Goal: Task Accomplishment & Management: Use online tool/utility

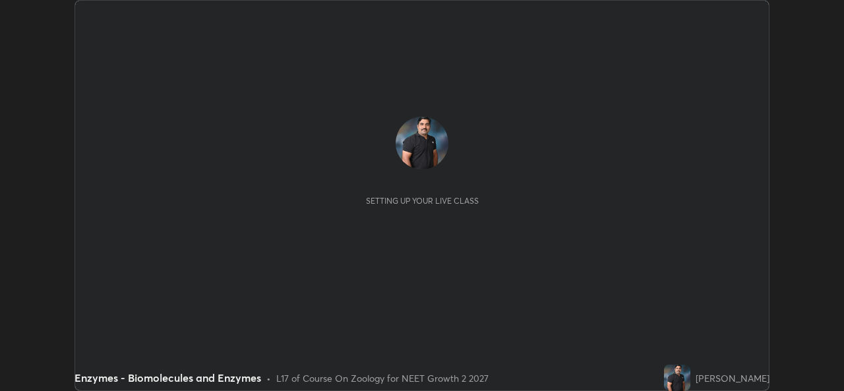
scroll to position [391, 844]
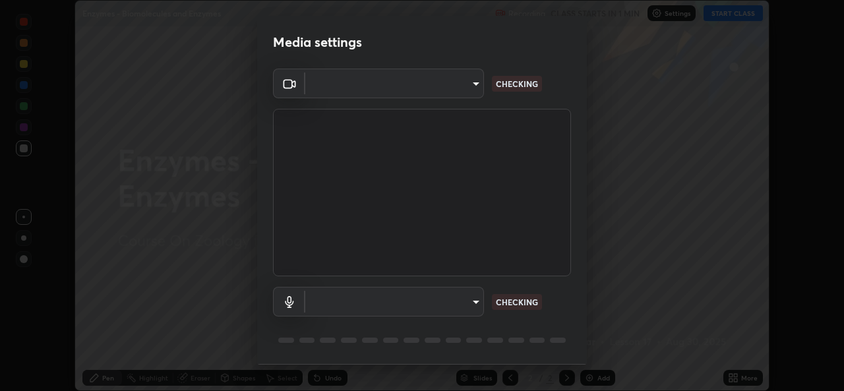
type input "57fe27bd87a5c904b82cfb68591c05e5b7b0fb216399449cf39a3c9620d95e23"
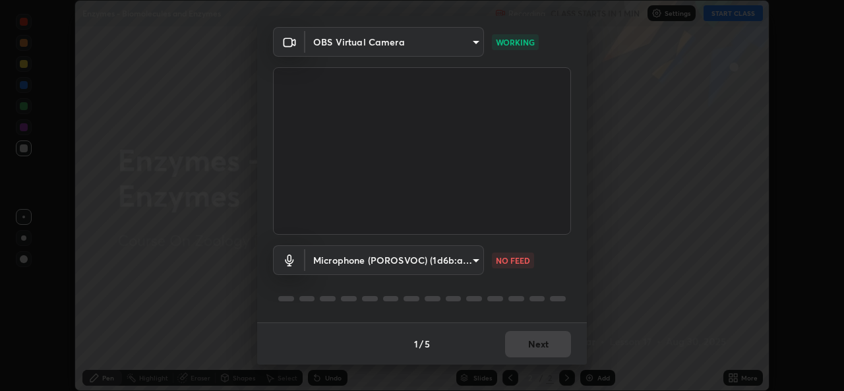
click at [369, 261] on body "Erase all Enzymes - Biomolecules and Enzymes Recording CLASS STARTS IN 1 MIN Se…" at bounding box center [422, 195] width 844 height 391
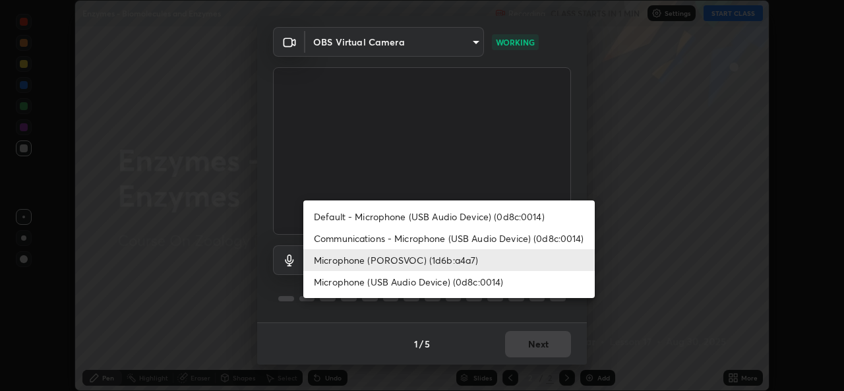
click at [336, 235] on li "Communications - Microphone (USB Audio Device) (0d8c:0014)" at bounding box center [449, 239] width 292 height 22
type input "communications"
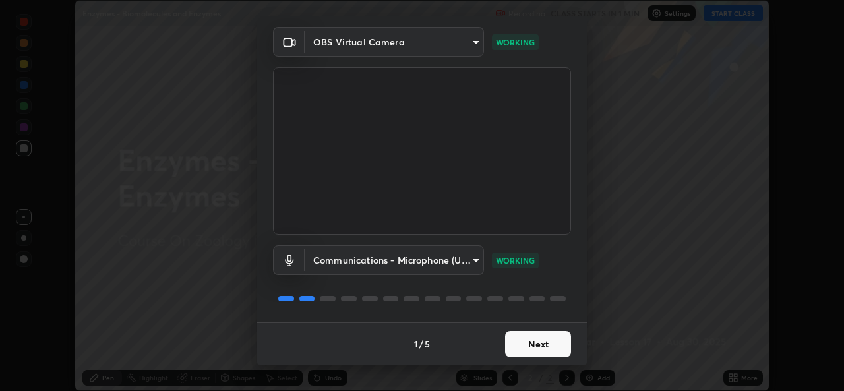
click at [522, 348] on button "Next" at bounding box center [538, 344] width 66 height 26
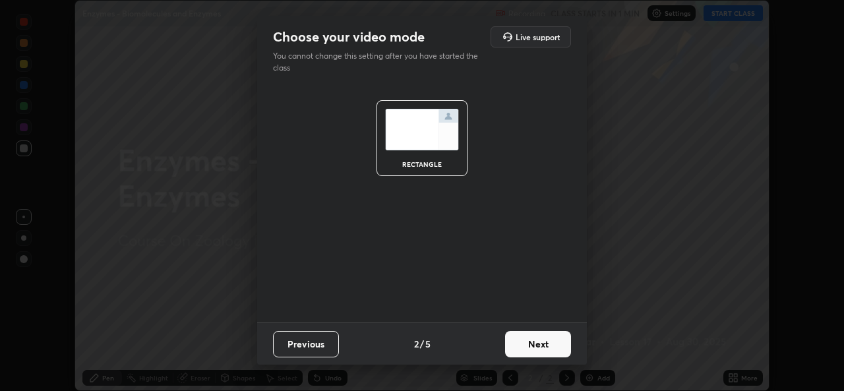
scroll to position [0, 0]
click at [523, 343] on button "Next" at bounding box center [538, 344] width 66 height 26
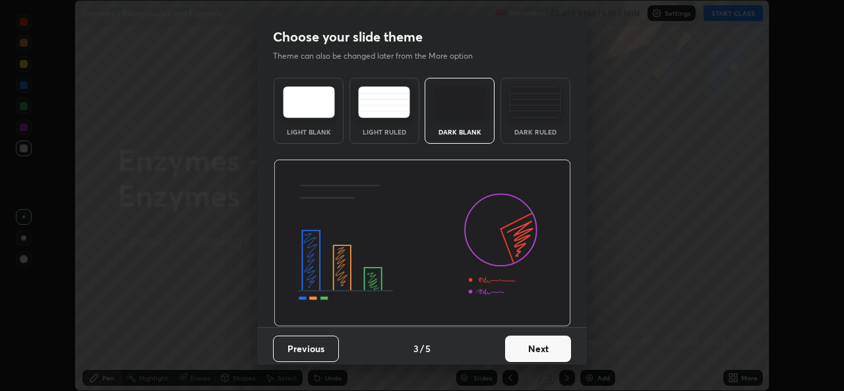
click at [527, 344] on button "Next" at bounding box center [538, 349] width 66 height 26
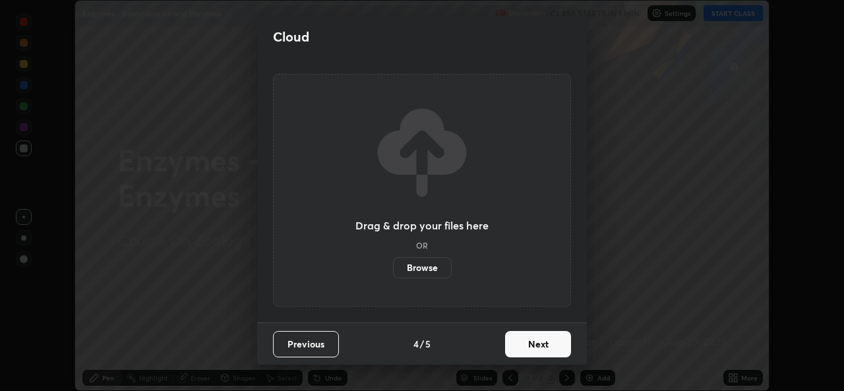
click at [532, 347] on button "Next" at bounding box center [538, 344] width 66 height 26
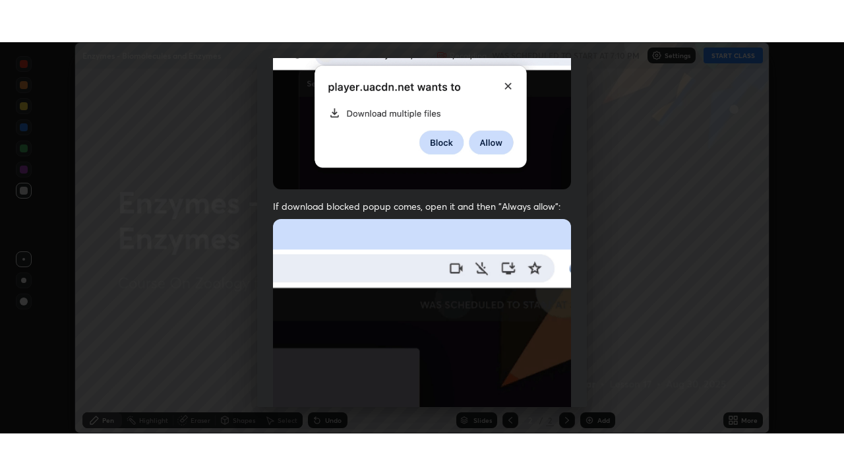
scroll to position [311, 0]
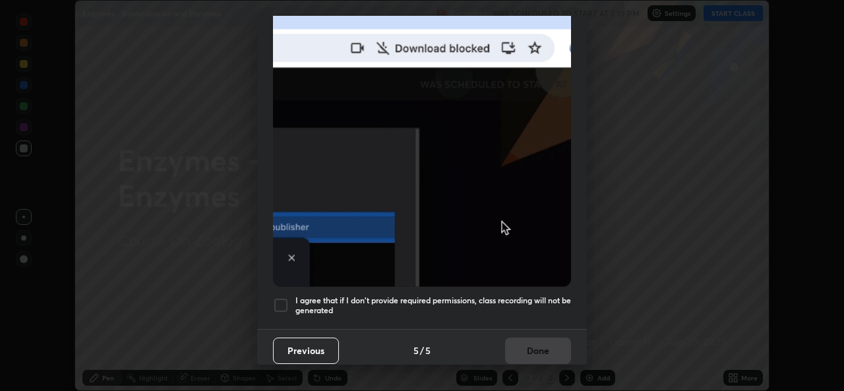
click at [480, 299] on h5 "I agree that if I don't provide required permissions, class recording will not …" at bounding box center [434, 306] width 276 height 20
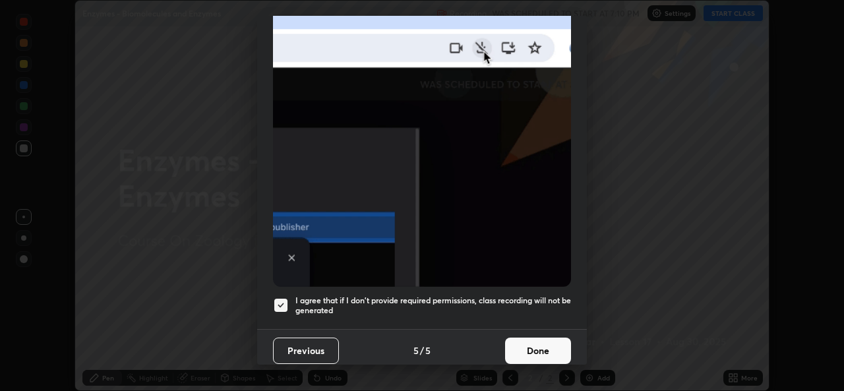
click at [524, 345] on button "Done" at bounding box center [538, 351] width 66 height 26
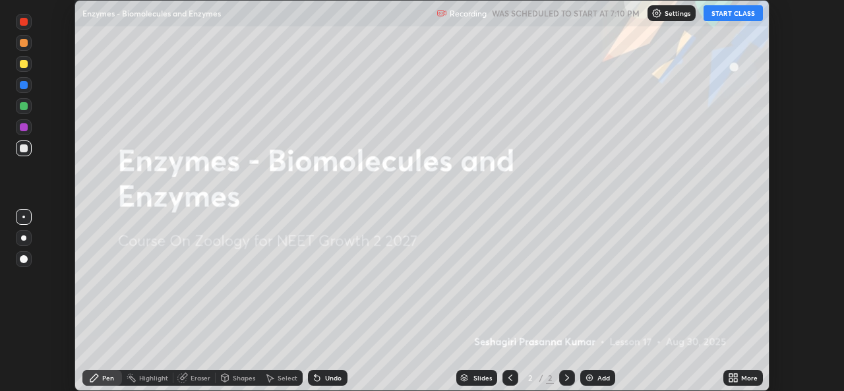
click at [726, 14] on button "START CLASS" at bounding box center [733, 13] width 59 height 16
click at [736, 381] on icon at bounding box center [735, 380] width 3 height 3
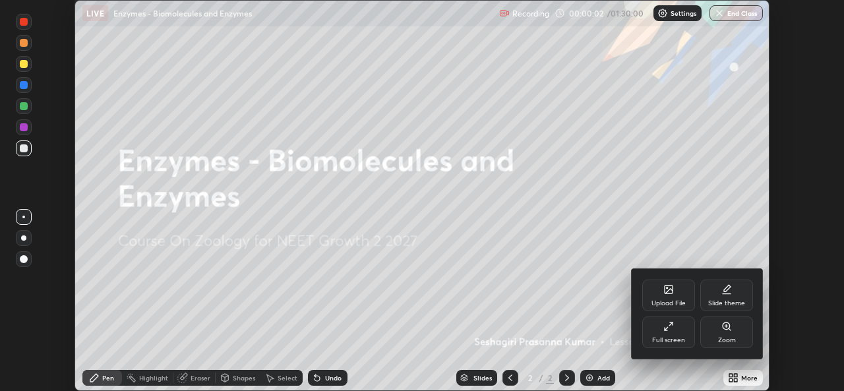
click at [664, 335] on div "Full screen" at bounding box center [669, 333] width 53 height 32
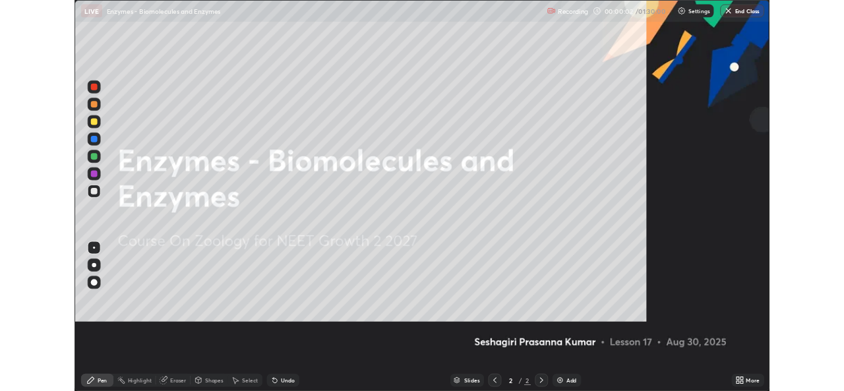
scroll to position [475, 844]
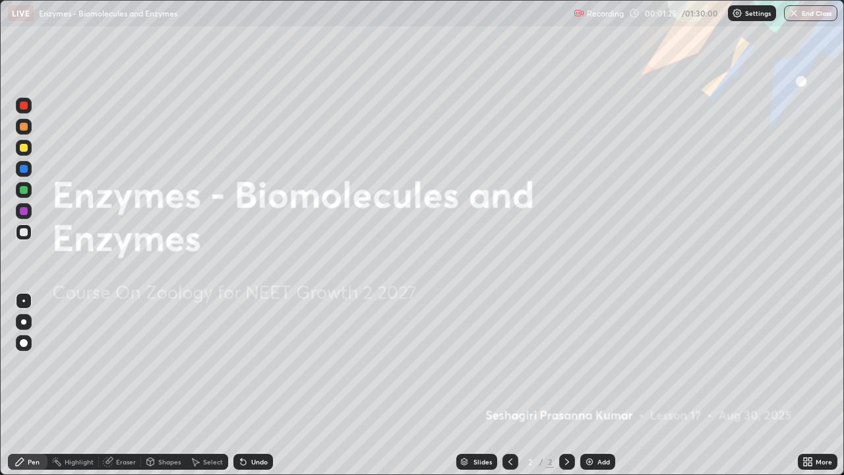
click at [826, 391] on div "More" at bounding box center [824, 461] width 16 height 7
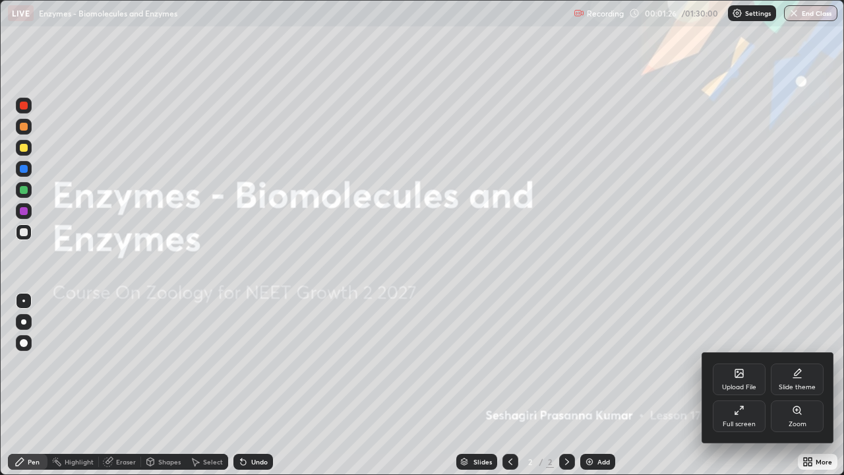
click at [736, 377] on icon at bounding box center [739, 375] width 7 height 5
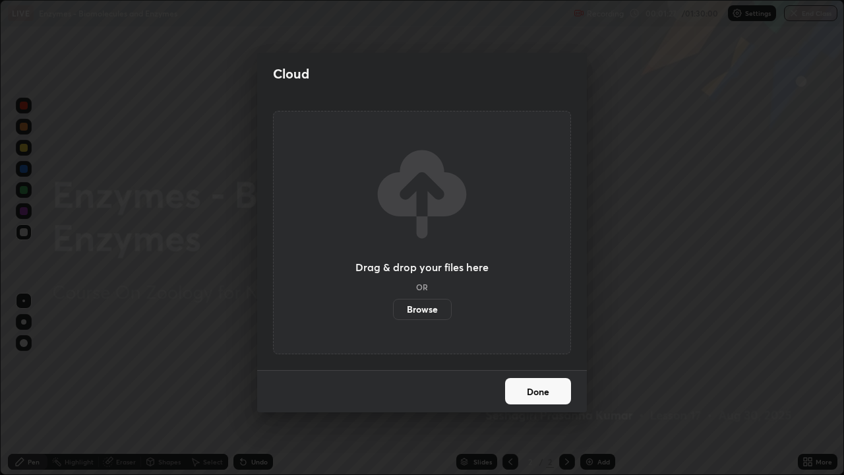
click at [425, 313] on label "Browse" at bounding box center [422, 309] width 59 height 21
click at [393, 313] on input "Browse" at bounding box center [393, 309] width 0 height 21
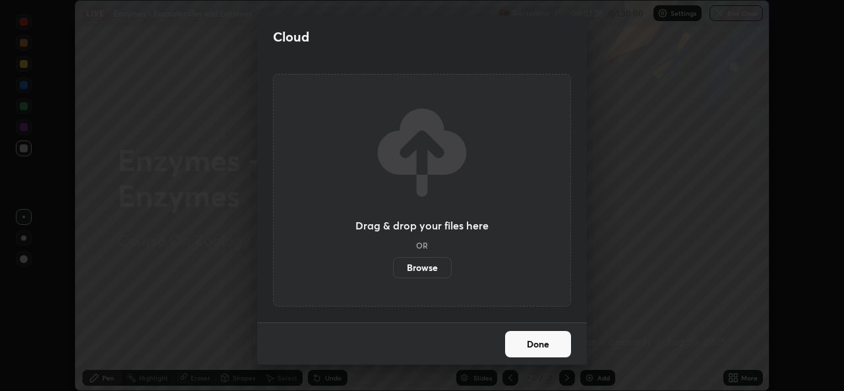
scroll to position [65576, 65123]
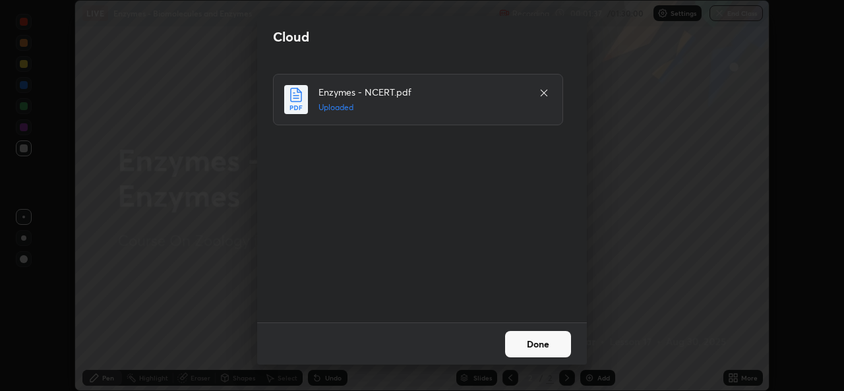
click at [539, 346] on button "Done" at bounding box center [538, 344] width 66 height 26
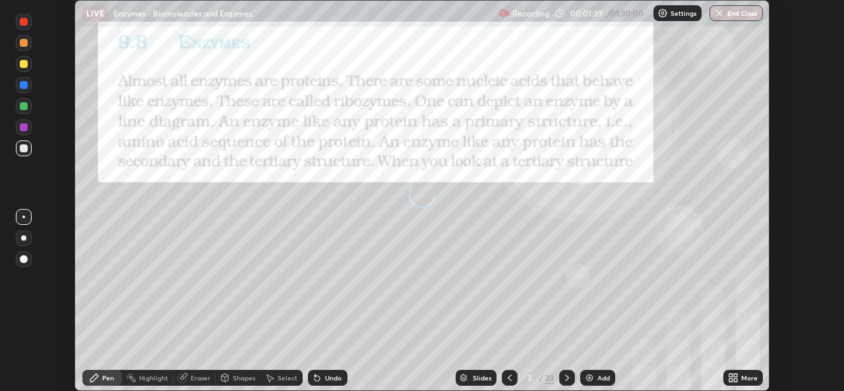
click at [509, 378] on icon at bounding box center [510, 378] width 11 height 11
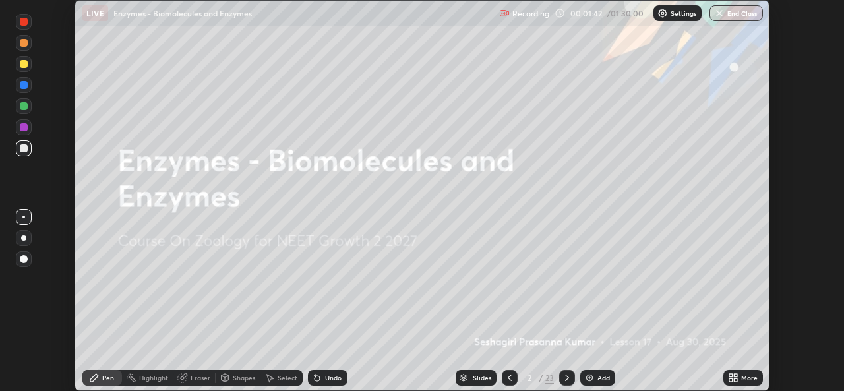
click at [564, 378] on icon at bounding box center [567, 378] width 11 height 11
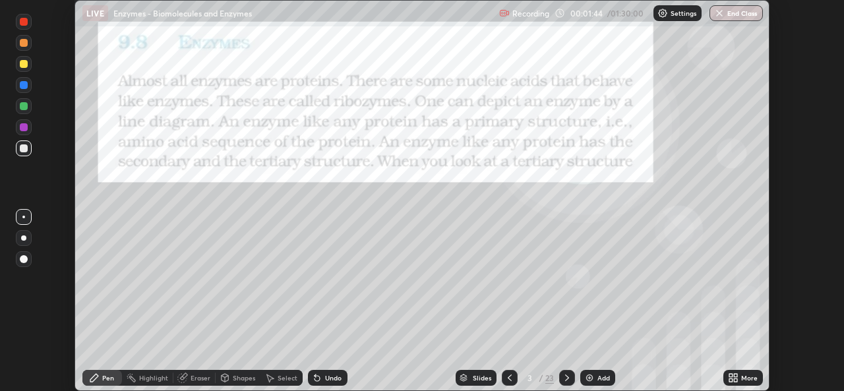
click at [476, 379] on div "Slides" at bounding box center [482, 378] width 18 height 7
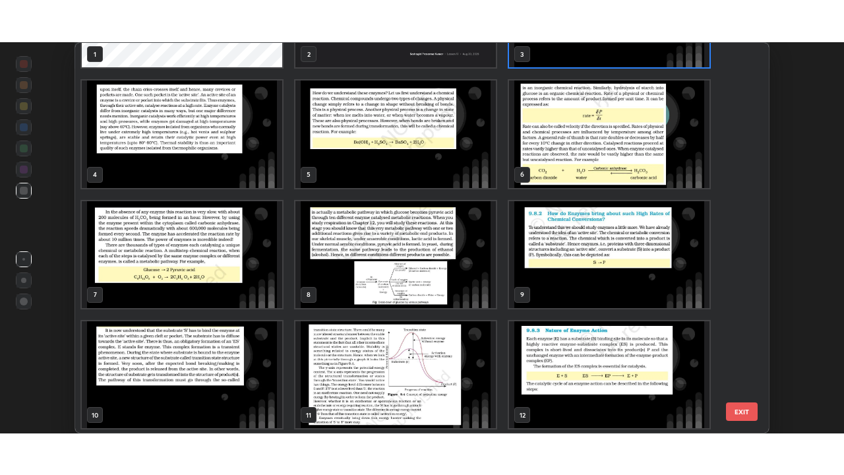
scroll to position [0, 0]
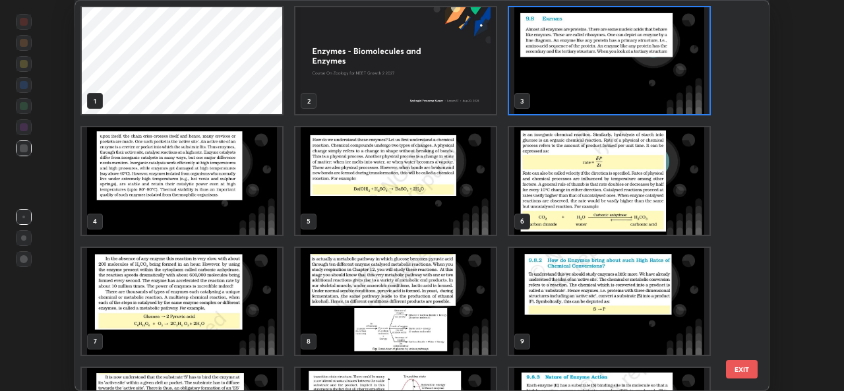
click at [369, 75] on img "grid" at bounding box center [396, 60] width 201 height 107
click at [369, 79] on img "grid" at bounding box center [396, 60] width 201 height 107
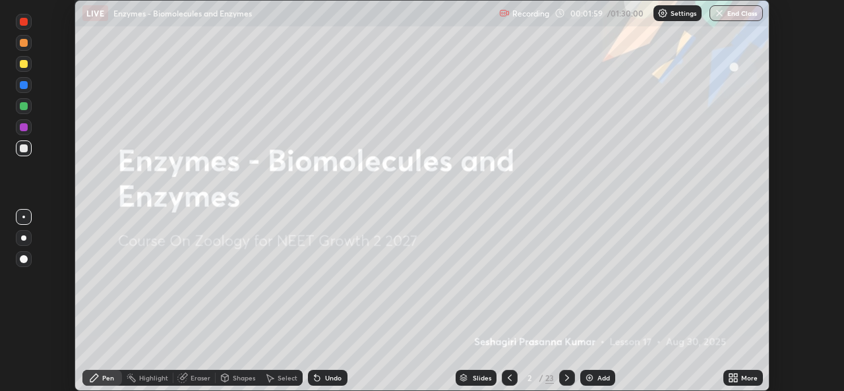
click at [732, 381] on icon at bounding box center [731, 380] width 3 height 3
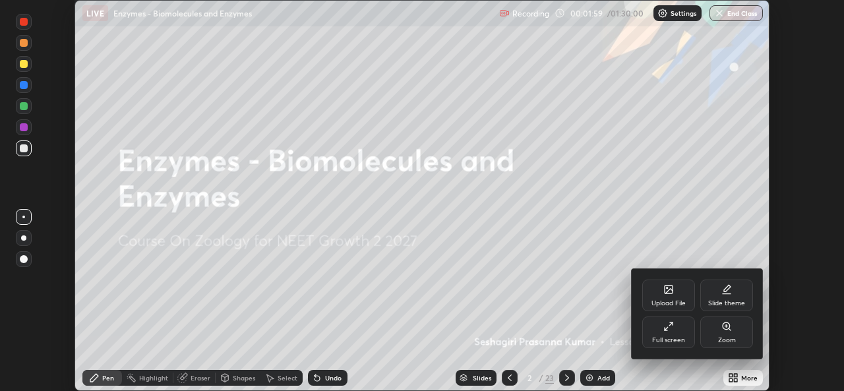
click at [670, 327] on icon at bounding box center [669, 326] width 11 height 11
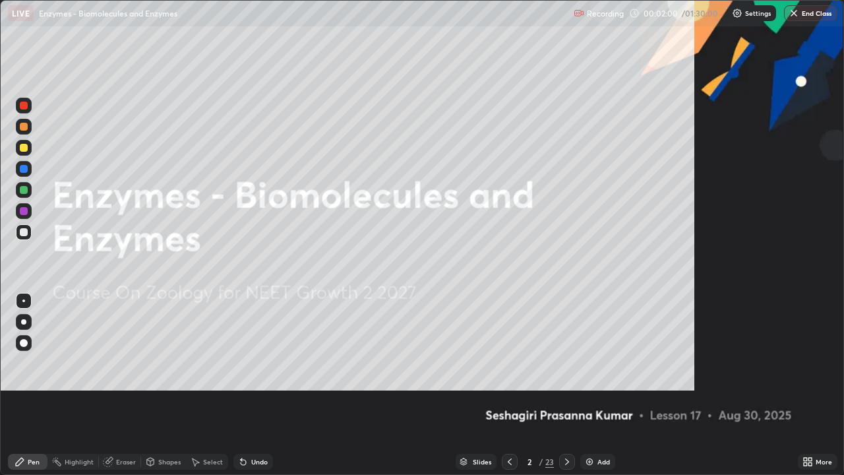
scroll to position [475, 844]
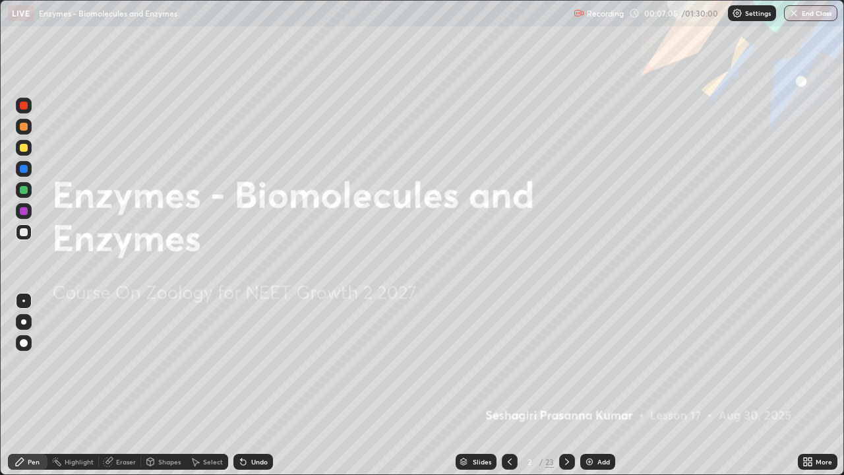
click at [592, 391] on img at bounding box center [589, 461] width 11 height 11
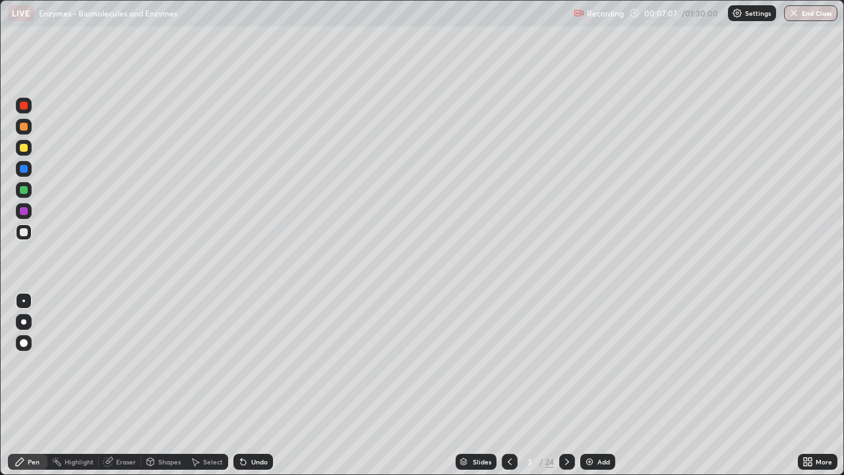
click at [24, 127] on div at bounding box center [24, 127] width 8 height 8
click at [23, 232] on div at bounding box center [24, 232] width 8 height 8
click at [261, 391] on div "Undo" at bounding box center [259, 461] width 16 height 7
click at [259, 391] on div "Undo" at bounding box center [259, 461] width 16 height 7
click at [24, 211] on div at bounding box center [24, 211] width 8 height 8
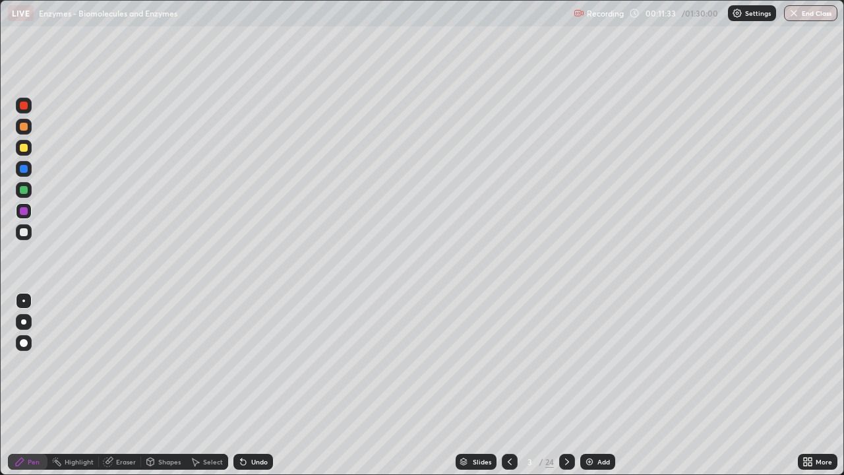
click at [22, 171] on div at bounding box center [24, 169] width 8 height 8
click at [566, 391] on icon at bounding box center [567, 461] width 11 height 11
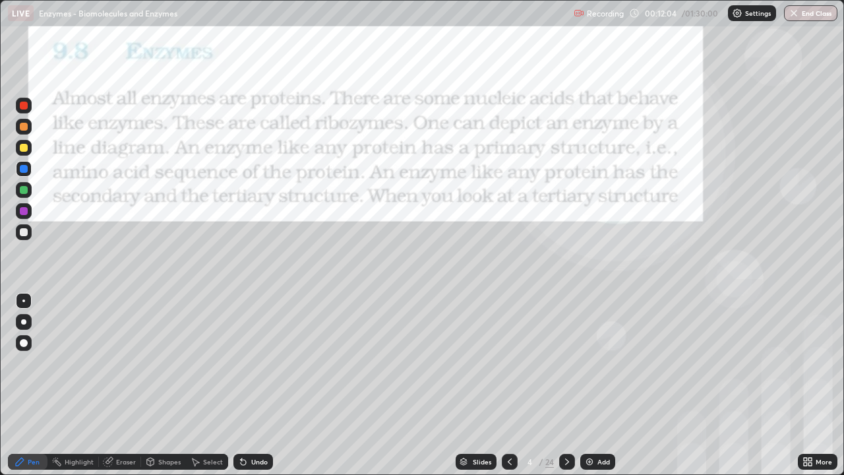
click at [27, 214] on div at bounding box center [24, 211] width 16 height 16
click at [567, 391] on icon at bounding box center [567, 461] width 11 height 11
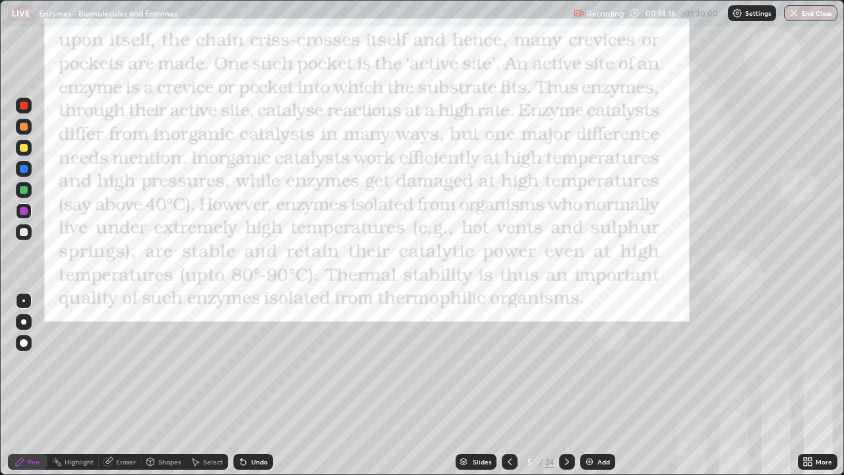
click at [23, 207] on div at bounding box center [24, 211] width 8 height 8
click at [24, 170] on div at bounding box center [24, 169] width 8 height 8
click at [566, 391] on icon at bounding box center [567, 461] width 11 height 11
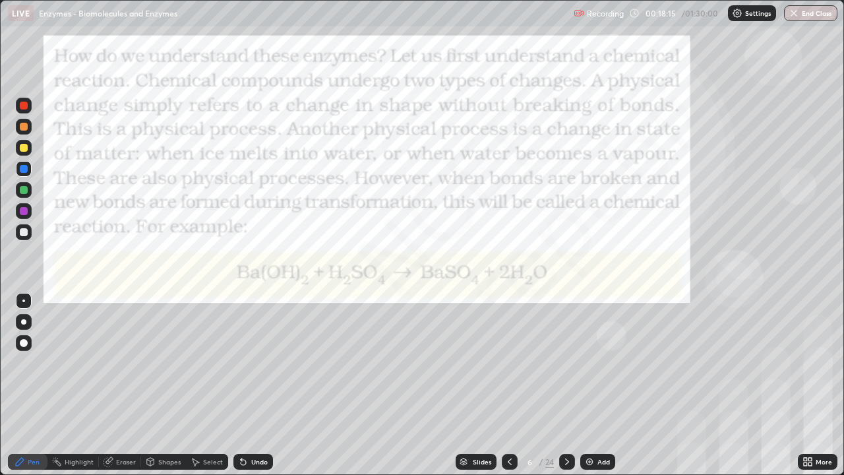
click at [25, 212] on div at bounding box center [24, 211] width 8 height 8
click at [564, 391] on icon at bounding box center [567, 461] width 11 height 11
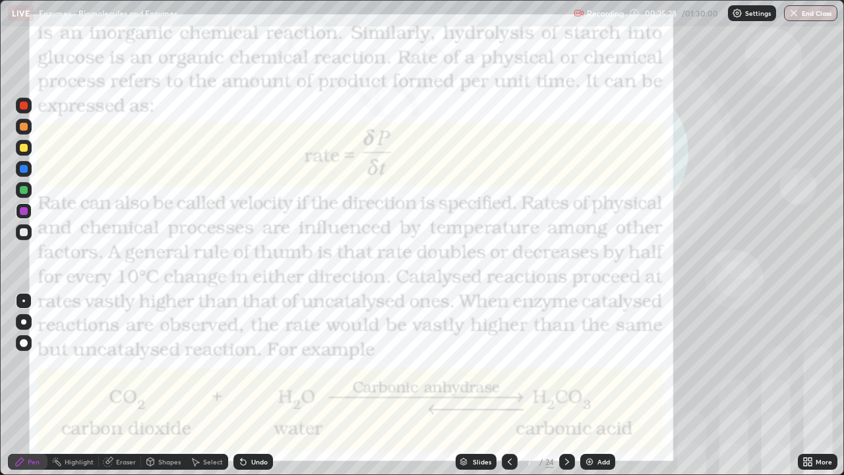
click at [24, 168] on div at bounding box center [24, 169] width 8 height 8
click at [590, 391] on img at bounding box center [589, 461] width 11 height 11
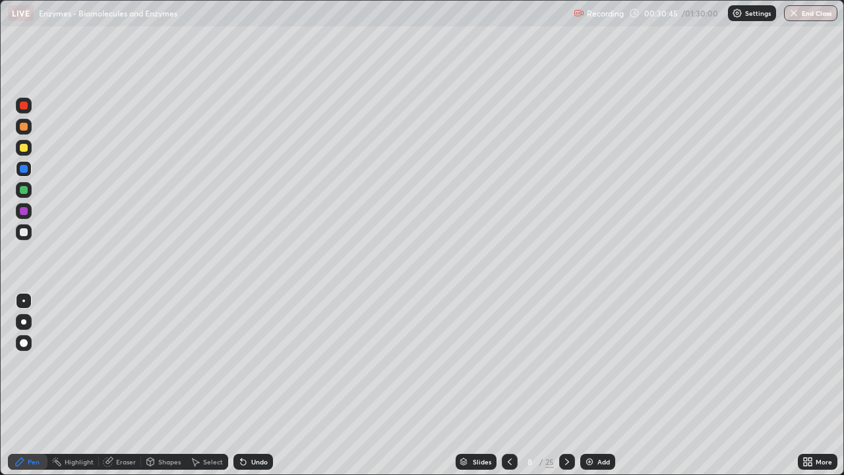
click at [26, 129] on div at bounding box center [24, 127] width 8 height 8
click at [22, 172] on div at bounding box center [24, 169] width 8 height 8
click at [26, 107] on div at bounding box center [24, 106] width 8 height 8
click at [25, 148] on div at bounding box center [24, 148] width 8 height 8
click at [22, 192] on div at bounding box center [24, 190] width 8 height 8
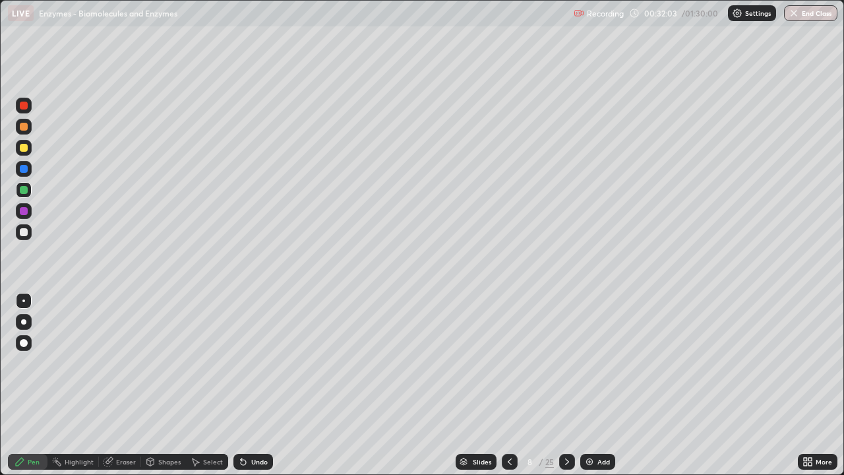
click at [253, 391] on div "Undo" at bounding box center [259, 461] width 16 height 7
click at [25, 149] on div at bounding box center [24, 148] width 8 height 8
click at [24, 172] on div at bounding box center [24, 169] width 8 height 8
click at [24, 104] on div at bounding box center [24, 106] width 8 height 8
click at [24, 189] on div at bounding box center [24, 190] width 8 height 8
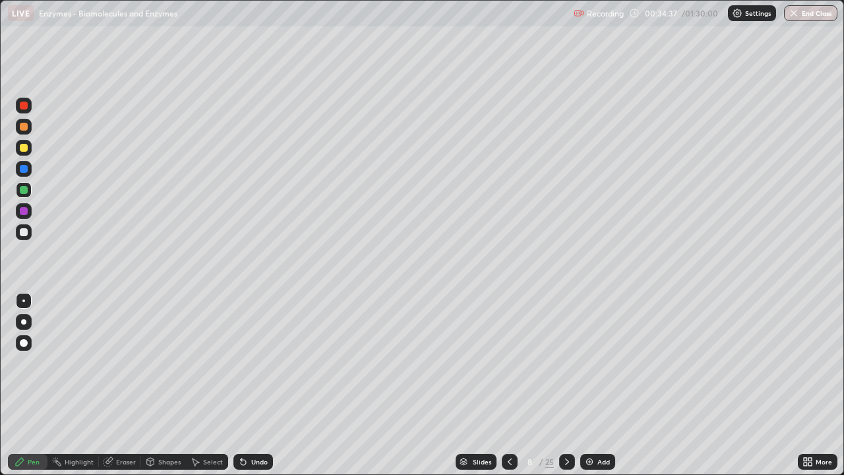
click at [24, 212] on div at bounding box center [24, 211] width 8 height 8
click at [509, 391] on icon at bounding box center [510, 461] width 11 height 11
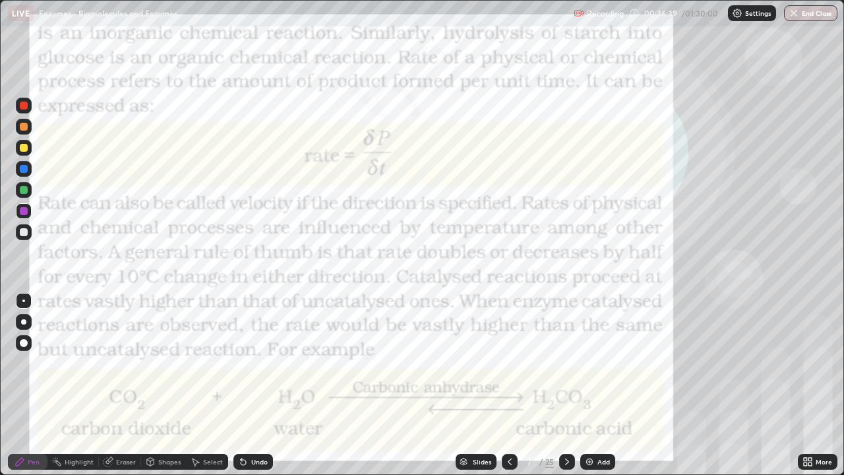
click at [565, 391] on icon at bounding box center [567, 461] width 11 height 11
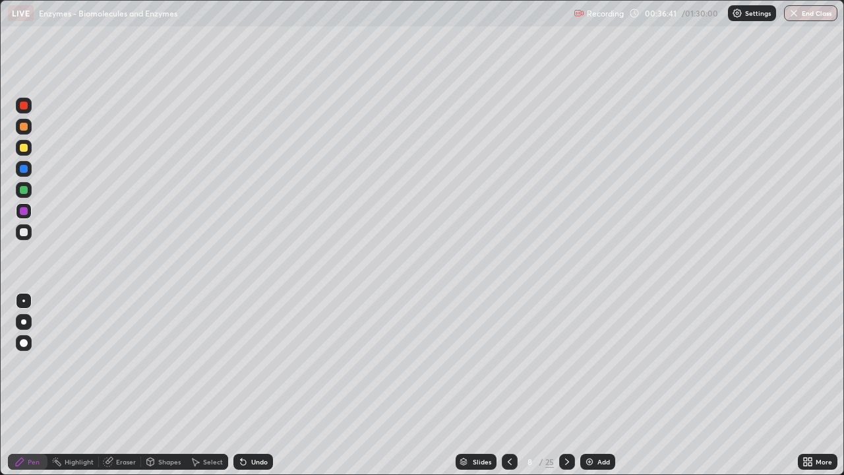
click at [567, 391] on icon at bounding box center [567, 461] width 11 height 11
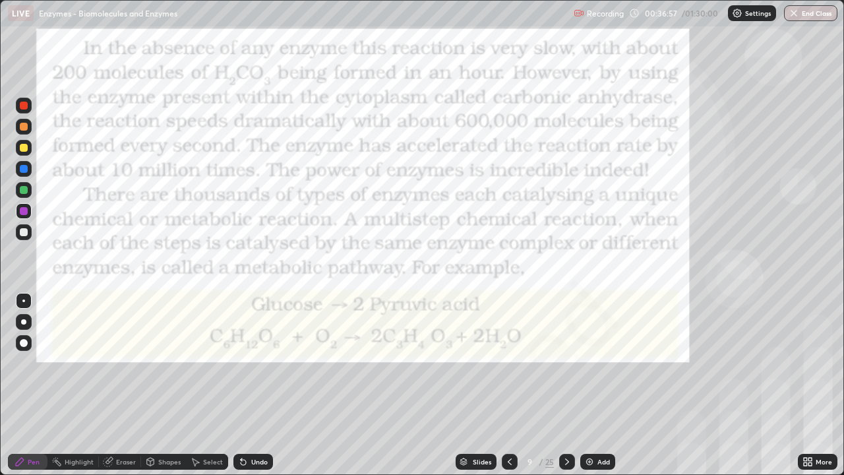
click at [509, 391] on icon at bounding box center [510, 461] width 11 height 11
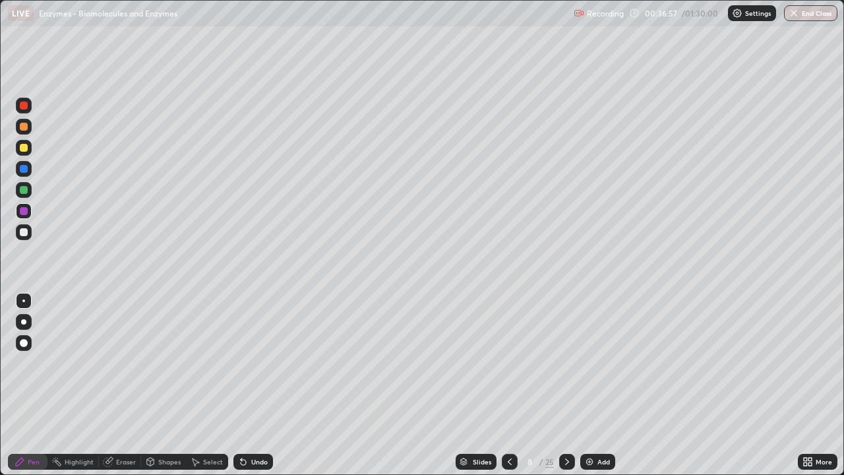
click at [509, 391] on icon at bounding box center [510, 461] width 11 height 11
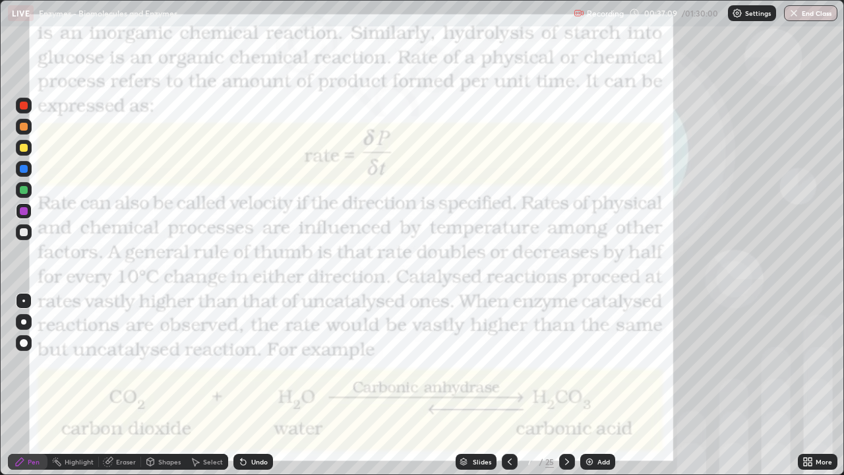
click at [566, 391] on icon at bounding box center [567, 461] width 11 height 11
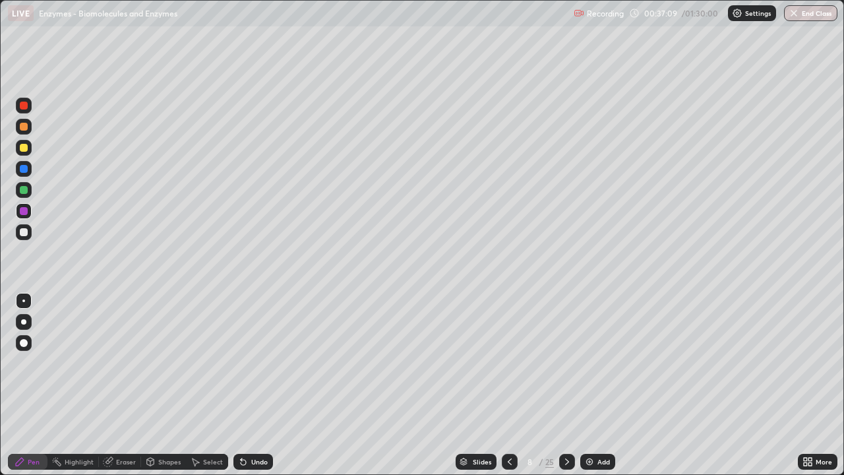
click at [566, 391] on icon at bounding box center [567, 461] width 11 height 11
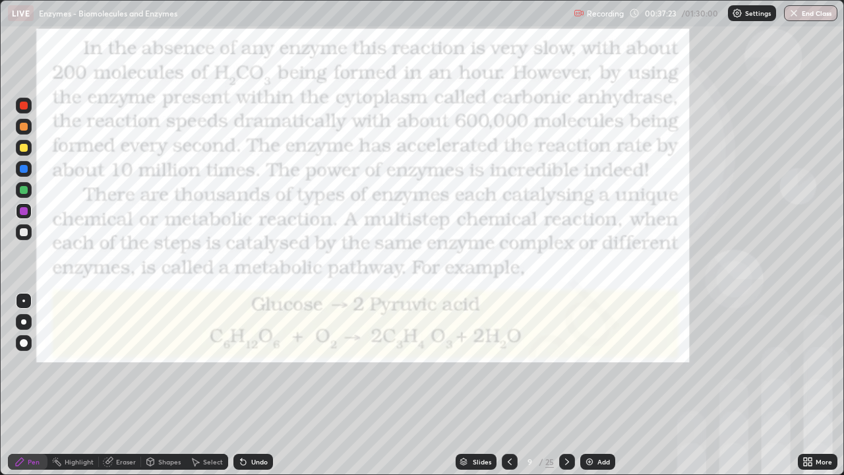
click at [25, 172] on div at bounding box center [24, 169] width 8 height 8
click at [507, 391] on icon at bounding box center [510, 461] width 11 height 11
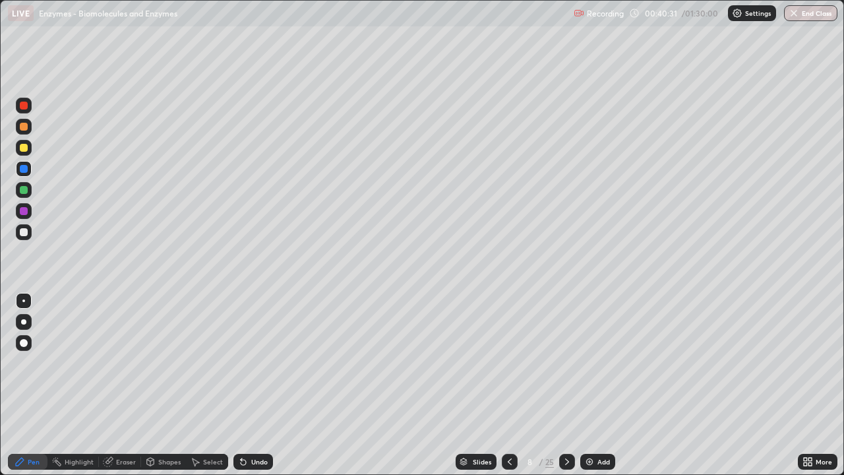
click at [561, 391] on div at bounding box center [567, 462] width 16 height 16
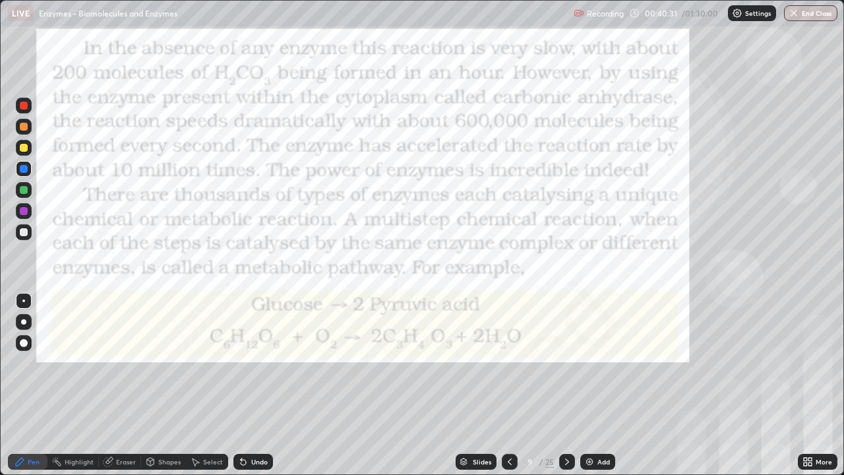
click at [567, 391] on icon at bounding box center [567, 461] width 11 height 11
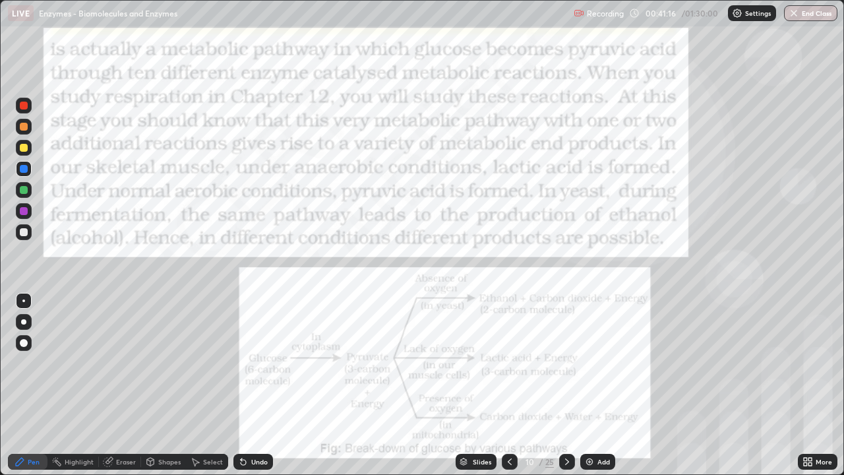
click at [22, 212] on div at bounding box center [24, 211] width 8 height 8
click at [508, 391] on icon at bounding box center [510, 461] width 11 height 11
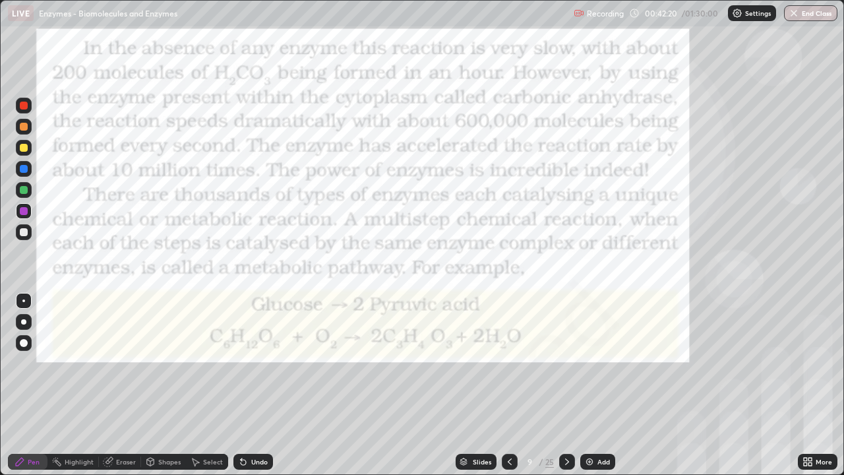
click at [509, 391] on icon at bounding box center [510, 461] width 11 height 11
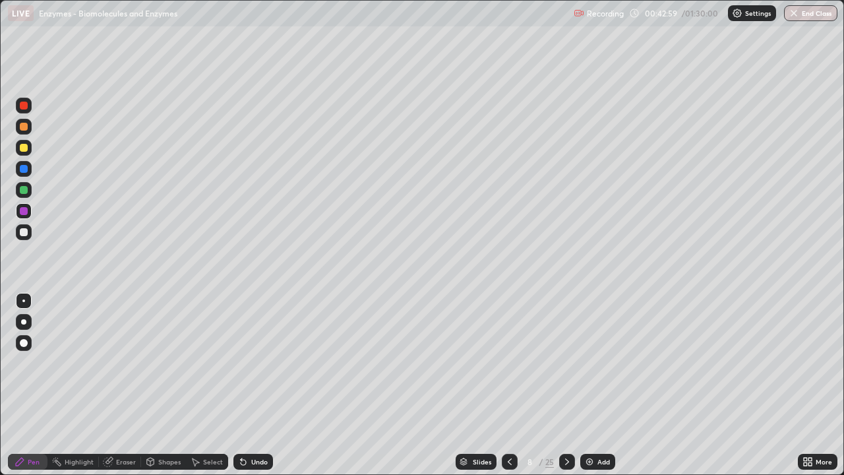
click at [566, 391] on icon at bounding box center [567, 461] width 11 height 11
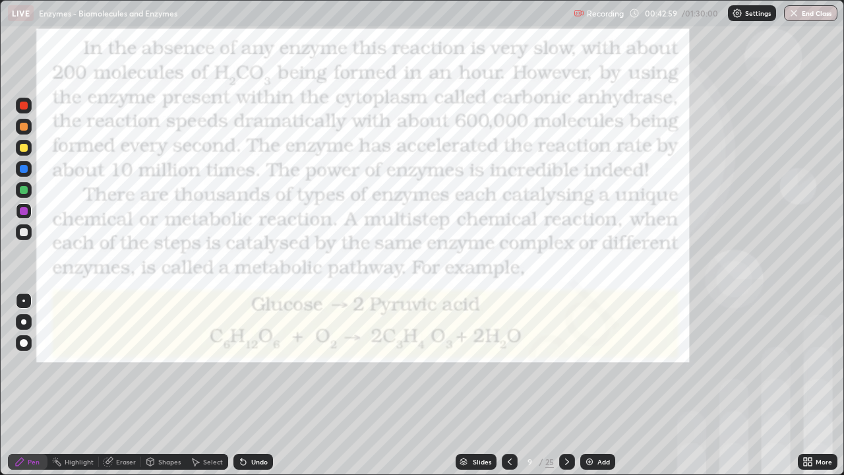
click at [566, 391] on icon at bounding box center [567, 461] width 11 height 11
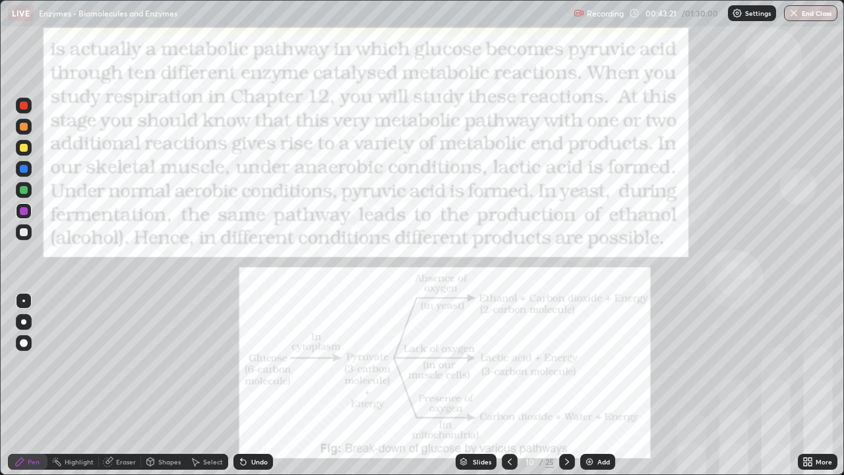
click at [567, 391] on icon at bounding box center [567, 461] width 4 height 7
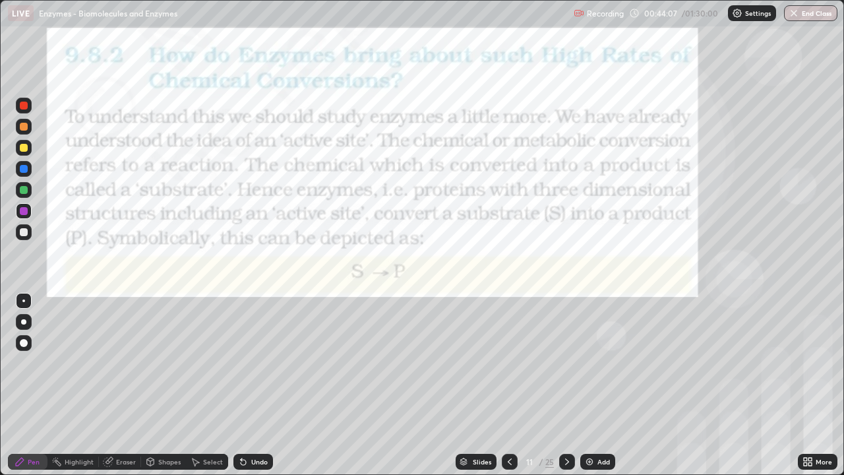
click at [566, 391] on icon at bounding box center [567, 461] width 11 height 11
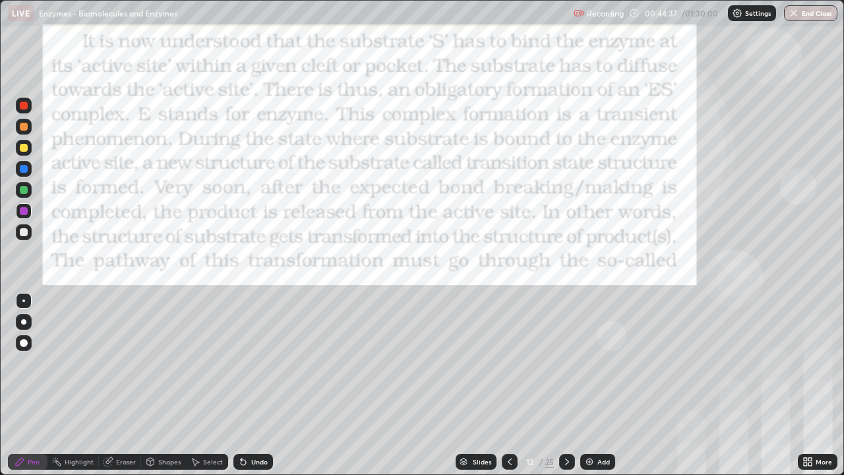
click at [560, 391] on div at bounding box center [567, 462] width 16 height 16
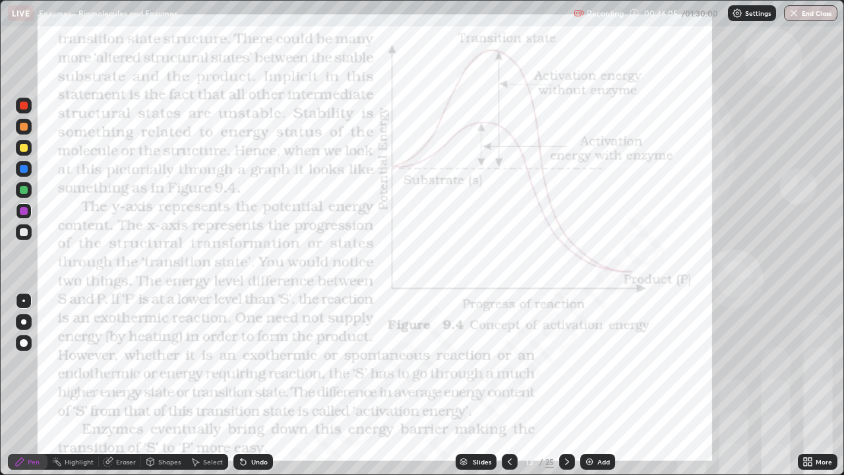
click at [509, 391] on icon at bounding box center [510, 461] width 11 height 11
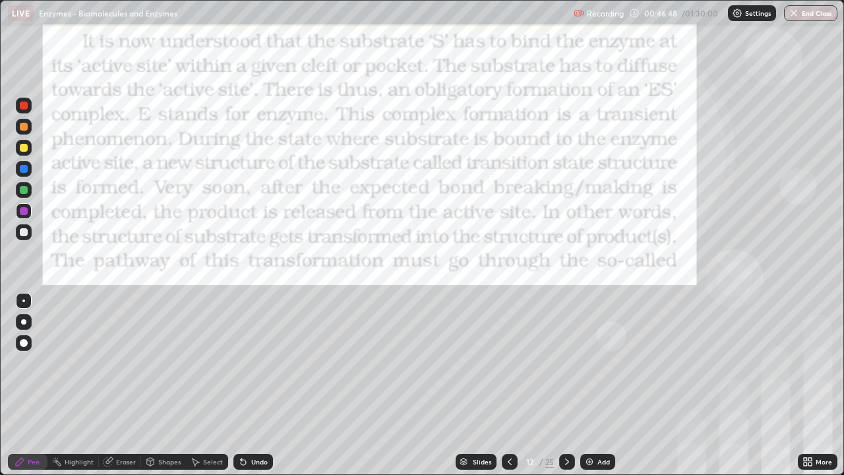
click at [565, 391] on icon at bounding box center [567, 461] width 11 height 11
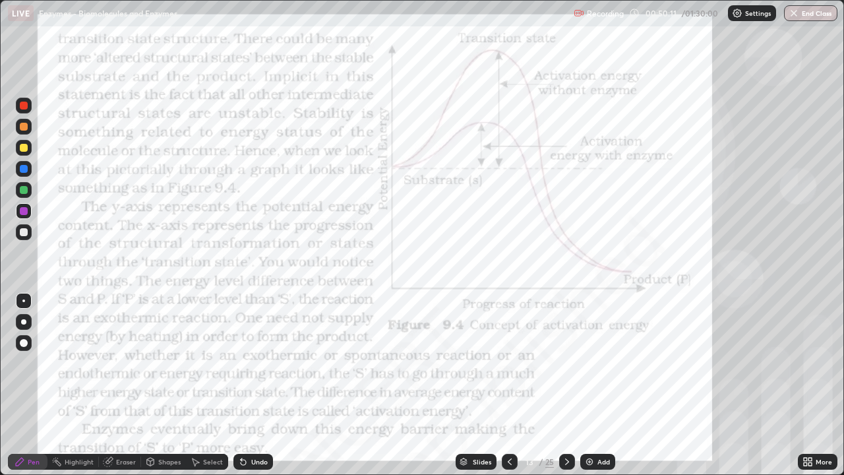
click at [509, 391] on icon at bounding box center [510, 461] width 11 height 11
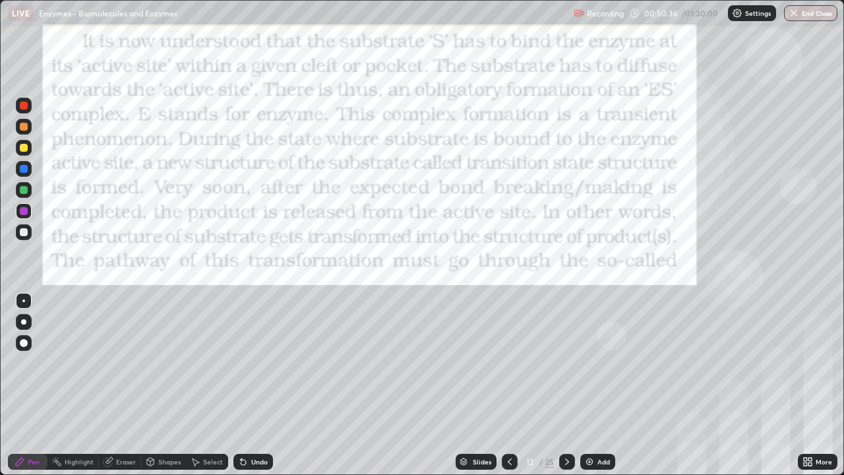
click at [566, 391] on icon at bounding box center [567, 461] width 11 height 11
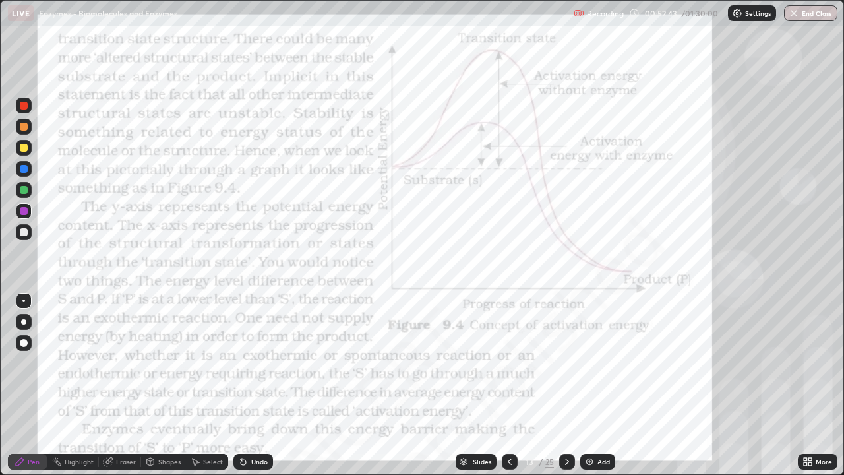
click at [26, 170] on div at bounding box center [24, 169] width 8 height 8
click at [25, 212] on div at bounding box center [24, 211] width 8 height 8
click at [509, 391] on icon at bounding box center [510, 461] width 11 height 11
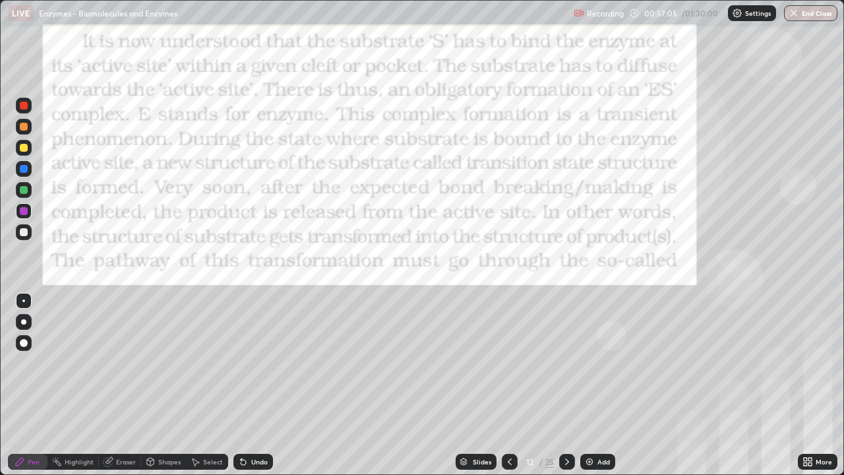
click at [509, 391] on icon at bounding box center [510, 461] width 11 height 11
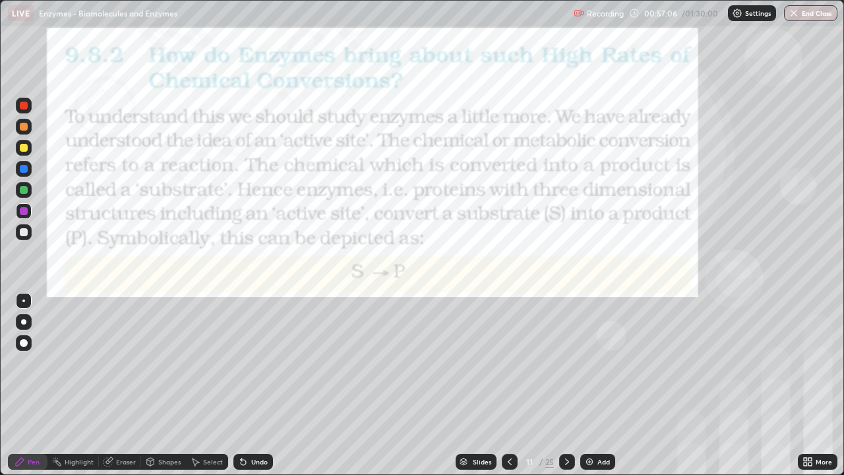
click at [507, 391] on icon at bounding box center [510, 461] width 11 height 11
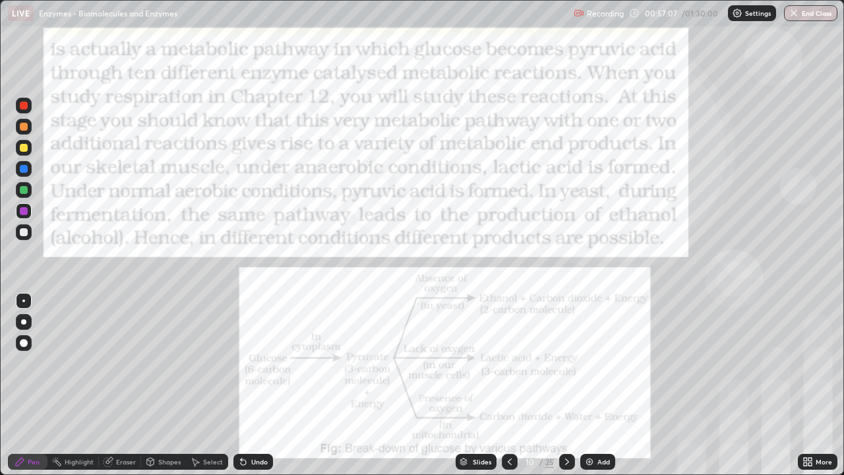
click at [511, 391] on icon at bounding box center [510, 461] width 11 height 11
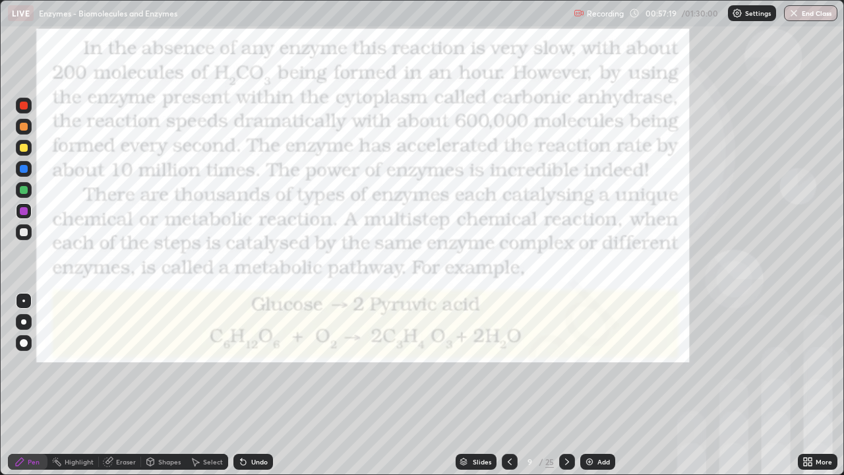
click at [509, 391] on icon at bounding box center [510, 461] width 11 height 11
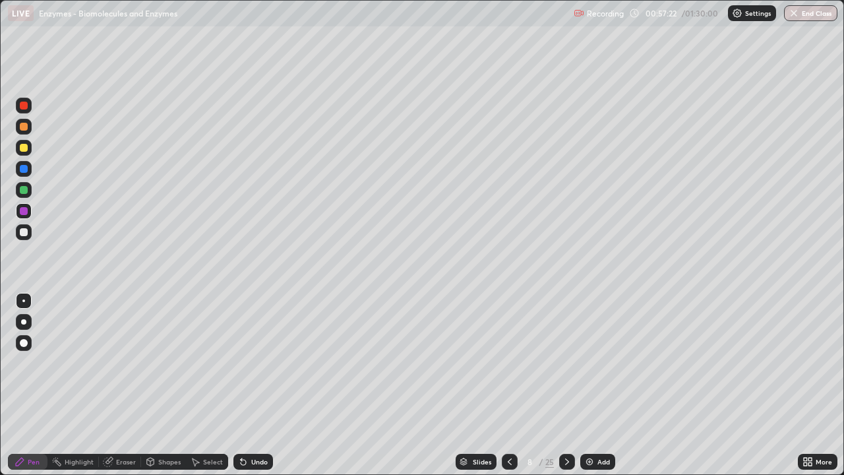
click at [563, 391] on div at bounding box center [567, 462] width 16 height 26
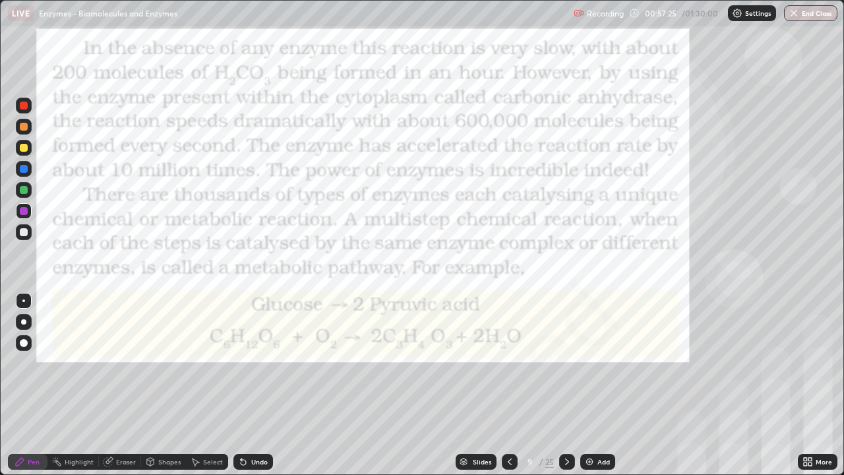
click at [566, 391] on icon at bounding box center [567, 461] width 11 height 11
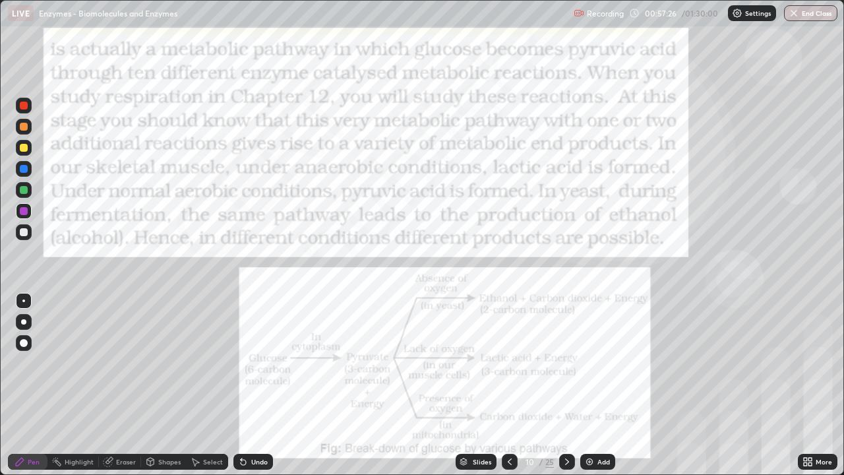
click at [567, 391] on icon at bounding box center [567, 461] width 11 height 11
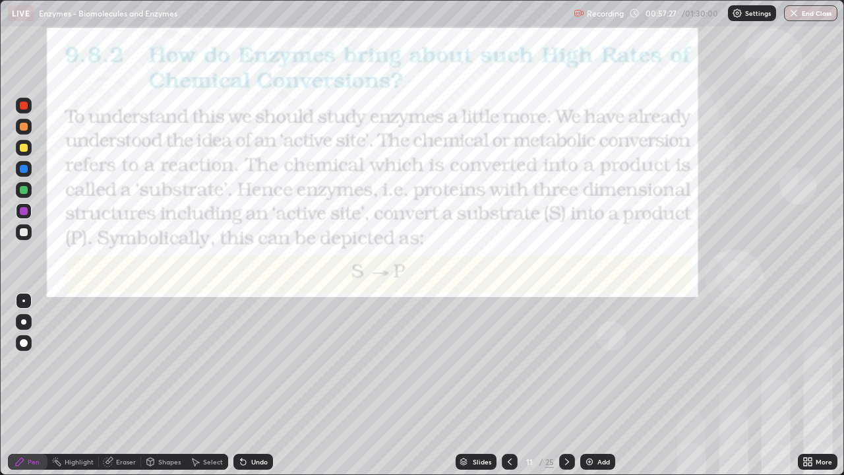
click at [567, 391] on div at bounding box center [567, 462] width 16 height 26
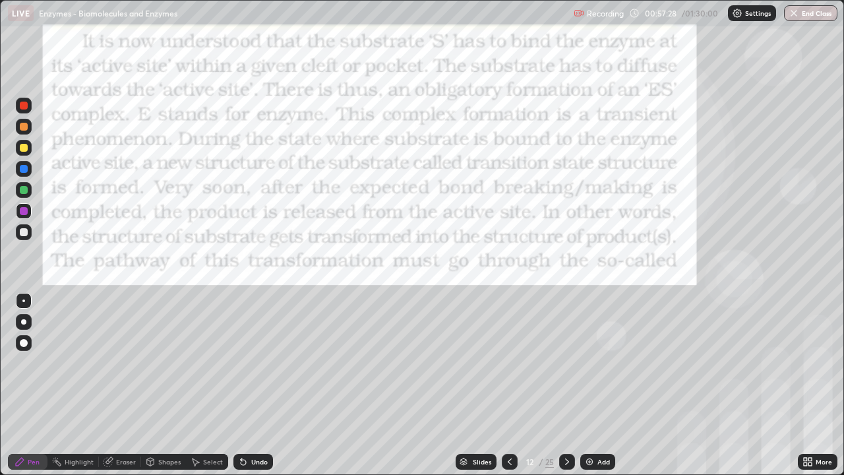
click at [567, 391] on div at bounding box center [567, 462] width 16 height 26
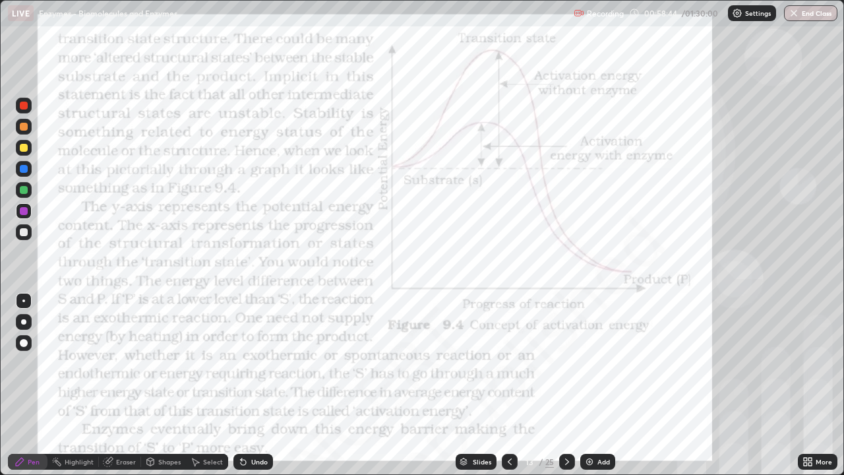
click at [585, 391] on img at bounding box center [589, 461] width 11 height 11
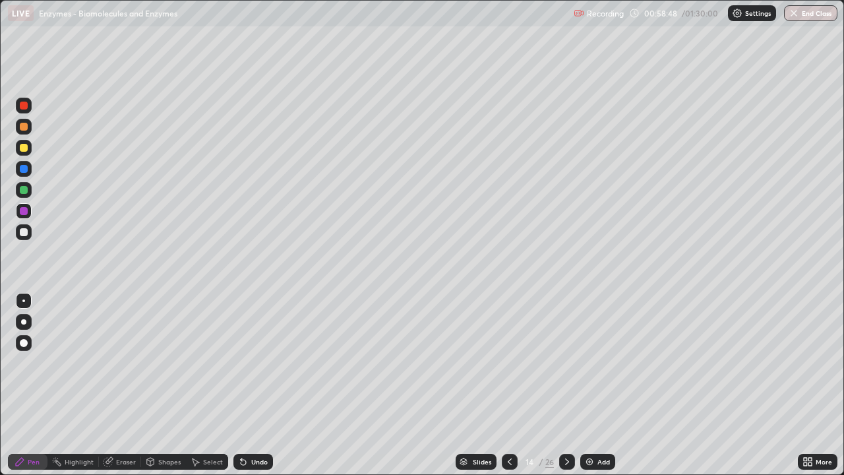
click at [24, 169] on div at bounding box center [24, 169] width 8 height 8
click at [507, 391] on icon at bounding box center [510, 461] width 11 height 11
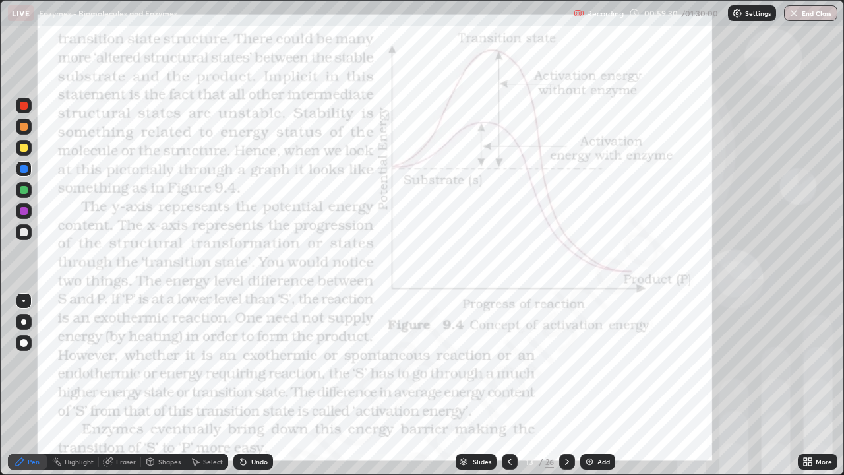
click at [565, 391] on icon at bounding box center [567, 461] width 11 height 11
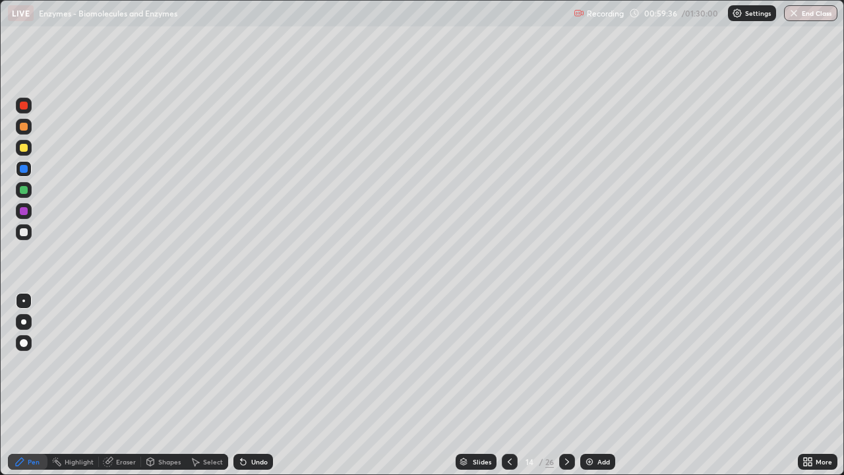
click at [24, 148] on div at bounding box center [24, 148] width 8 height 8
click at [23, 212] on div at bounding box center [24, 211] width 8 height 8
click at [25, 149] on div at bounding box center [24, 148] width 8 height 8
click at [25, 231] on div at bounding box center [24, 232] width 8 height 8
click at [251, 391] on div "Undo" at bounding box center [259, 461] width 16 height 7
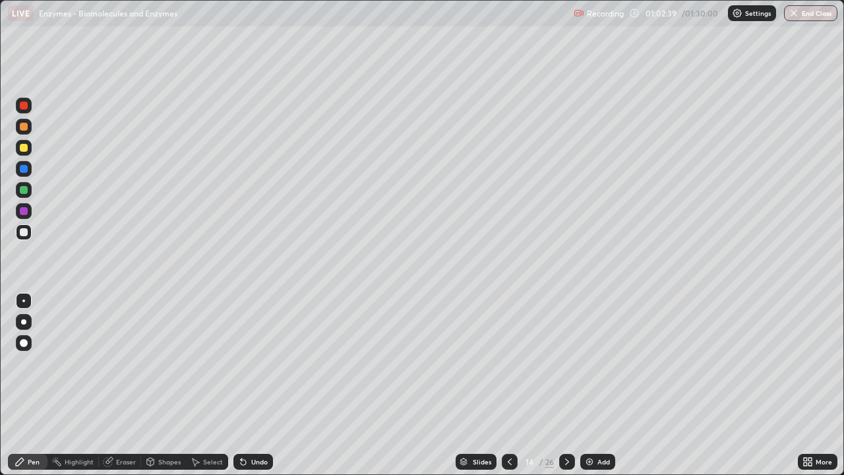
click at [22, 128] on div at bounding box center [24, 127] width 8 height 8
click at [253, 391] on div "Undo" at bounding box center [259, 461] width 16 height 7
click at [23, 214] on div at bounding box center [24, 211] width 8 height 8
click at [28, 127] on div at bounding box center [24, 127] width 16 height 16
click at [24, 189] on div at bounding box center [24, 190] width 8 height 8
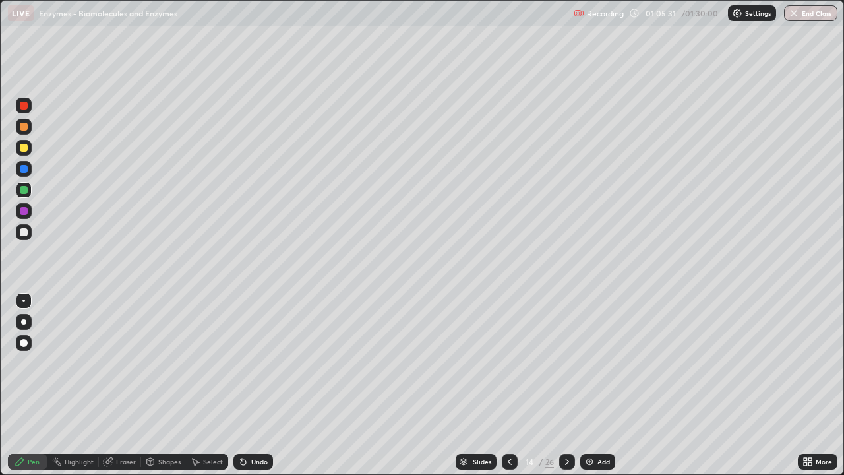
click at [251, 391] on div "Undo" at bounding box center [259, 461] width 16 height 7
click at [509, 391] on icon at bounding box center [510, 461] width 11 height 11
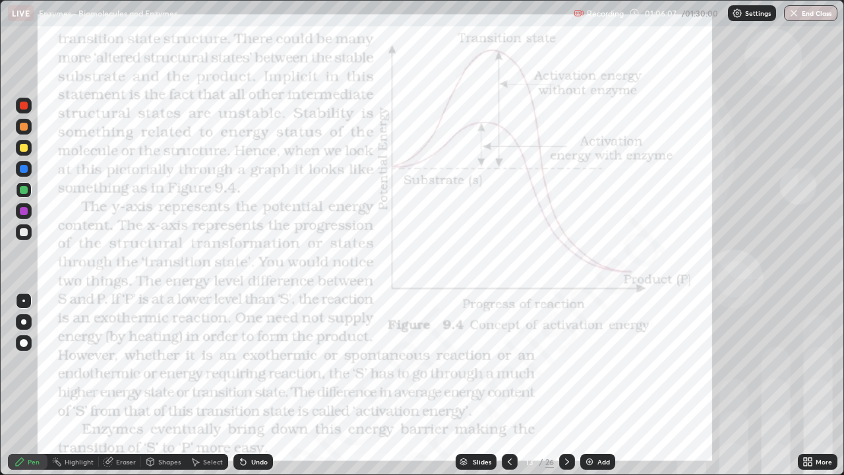
click at [566, 391] on icon at bounding box center [567, 461] width 11 height 11
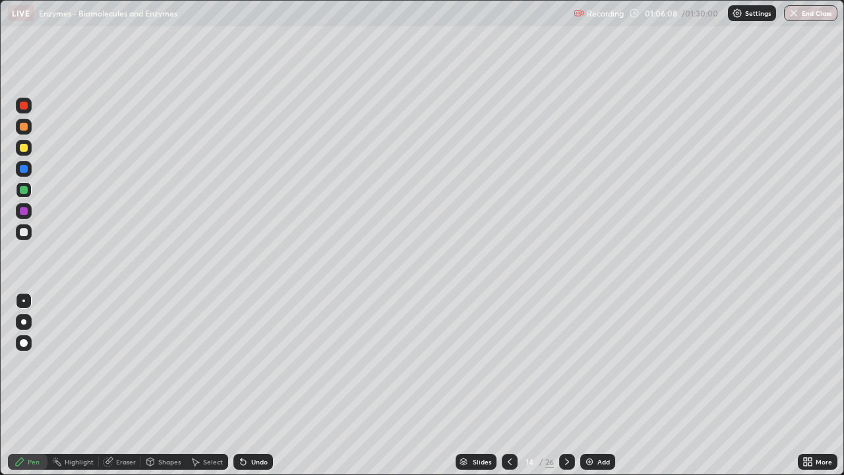
click at [566, 391] on icon at bounding box center [567, 461] width 11 height 11
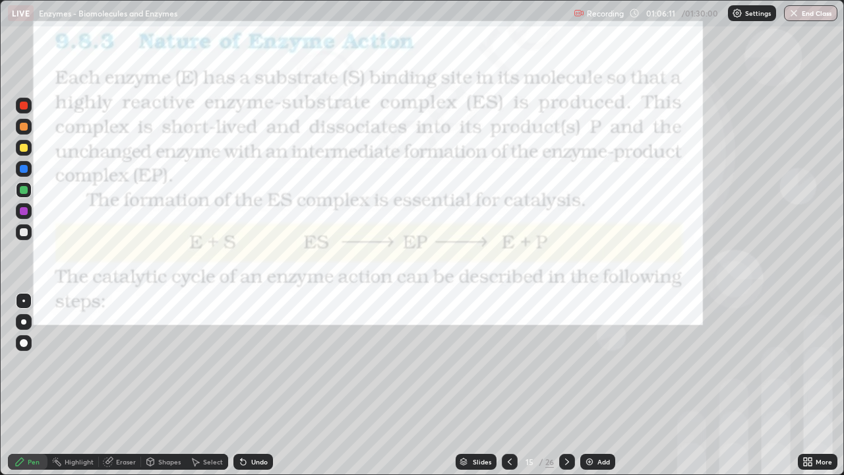
click at [20, 208] on div at bounding box center [24, 211] width 8 height 8
click at [566, 391] on icon at bounding box center [567, 461] width 11 height 11
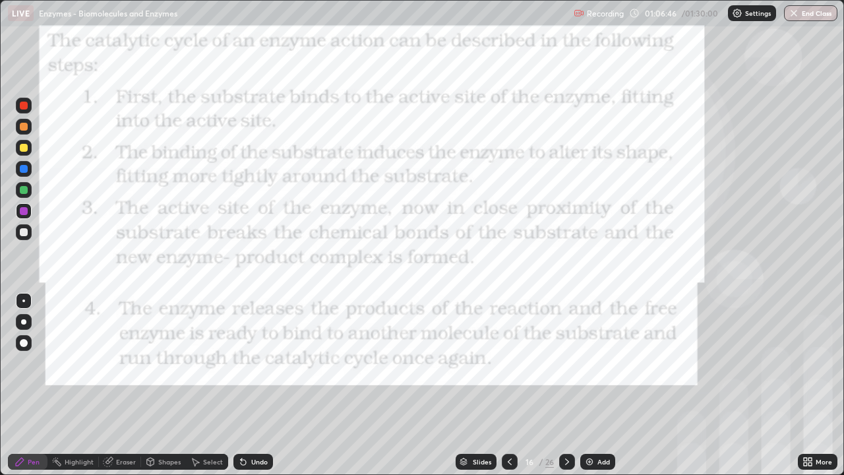
click at [566, 391] on icon at bounding box center [567, 461] width 11 height 11
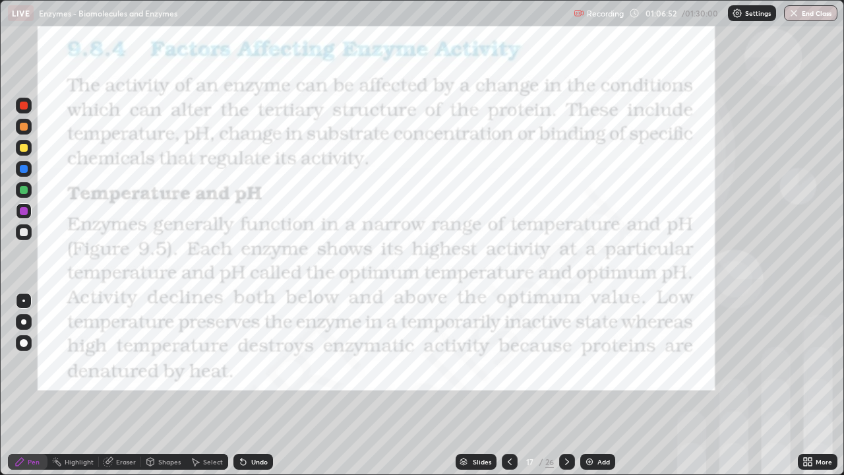
click at [565, 391] on icon at bounding box center [567, 461] width 11 height 11
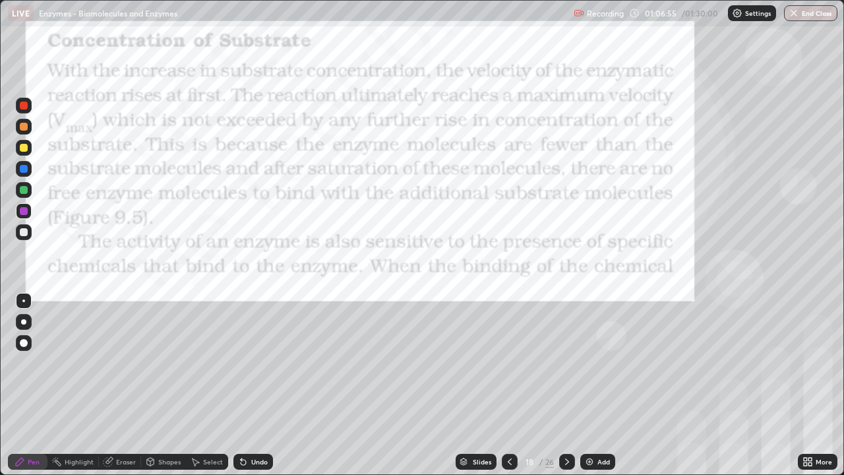
click at [565, 391] on icon at bounding box center [567, 461] width 11 height 11
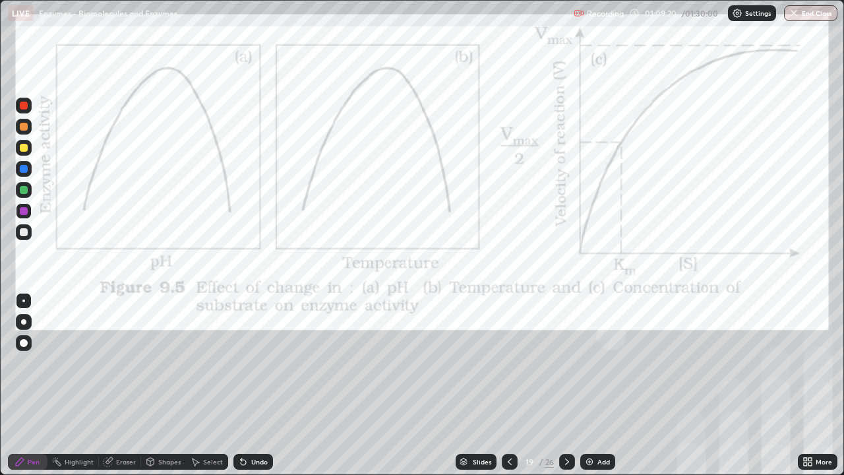
click at [258, 391] on div "Undo" at bounding box center [254, 462] width 40 height 16
click at [30, 171] on div at bounding box center [24, 169] width 16 height 16
click at [565, 391] on icon at bounding box center [567, 461] width 11 height 11
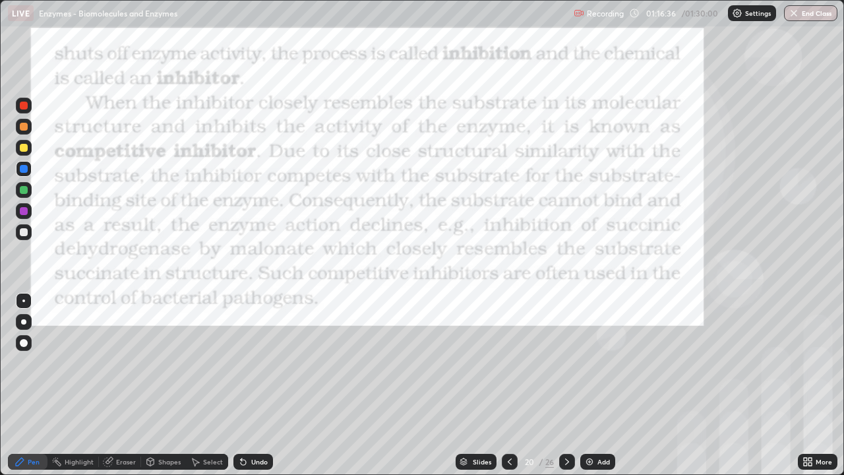
click at [503, 391] on div at bounding box center [510, 462] width 16 height 16
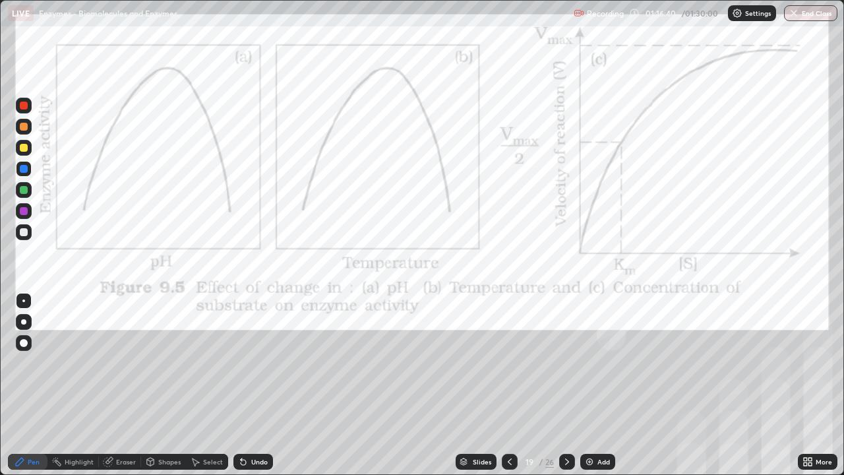
click at [564, 391] on icon at bounding box center [567, 461] width 11 height 11
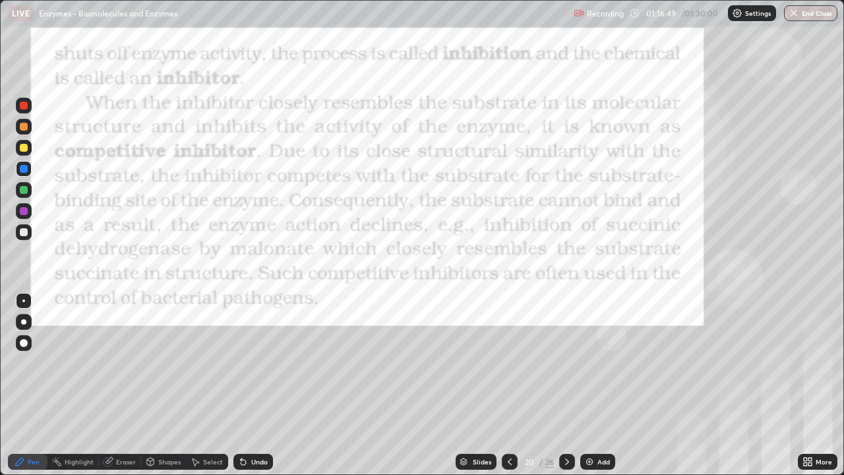
click at [507, 391] on icon at bounding box center [510, 461] width 11 height 11
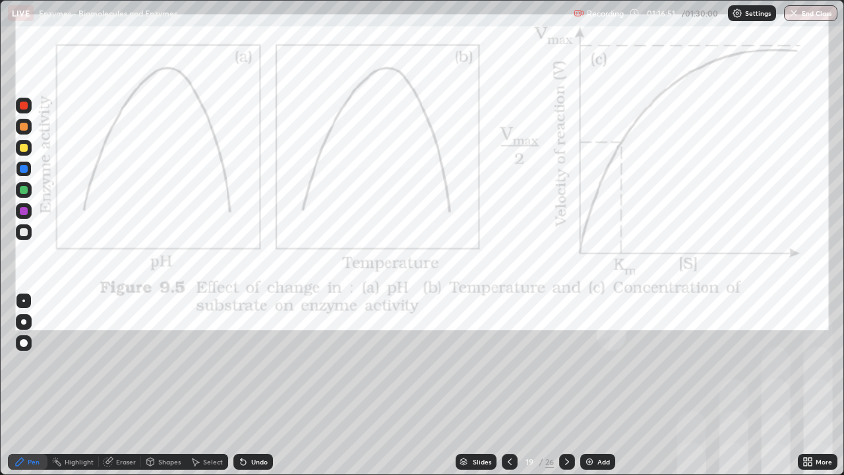
click at [566, 391] on icon at bounding box center [567, 461] width 11 height 11
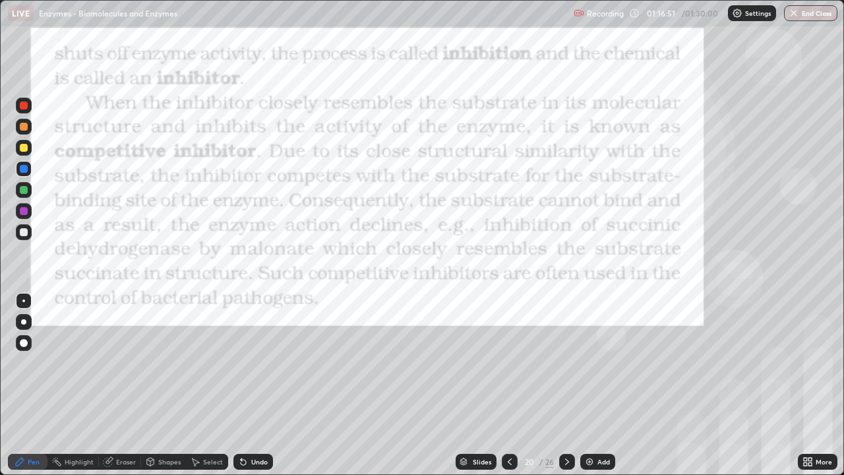
click at [564, 391] on icon at bounding box center [567, 461] width 11 height 11
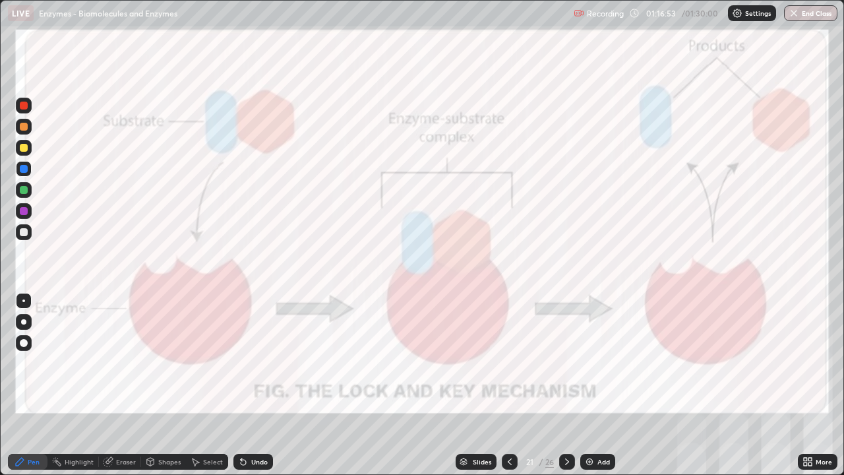
click at [509, 391] on icon at bounding box center [510, 461] width 11 height 11
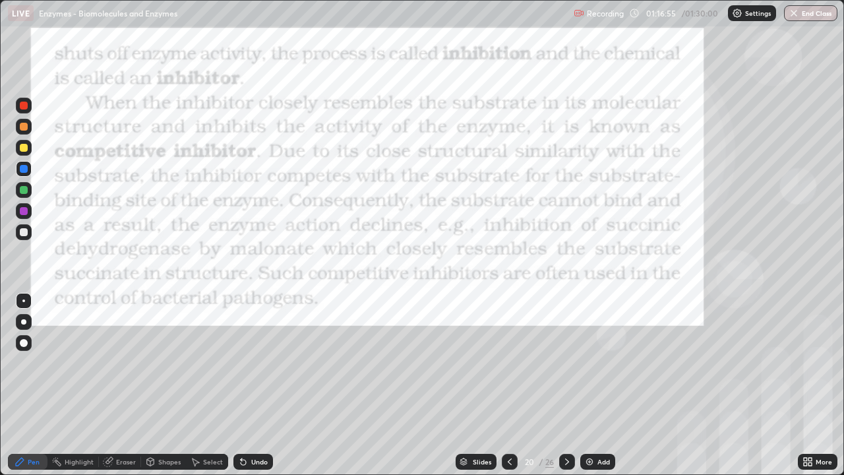
click at [24, 322] on div at bounding box center [23, 321] width 5 height 5
click at [24, 211] on div at bounding box center [24, 211] width 8 height 8
click at [251, 391] on div "Undo" at bounding box center [259, 461] width 16 height 7
click at [584, 391] on img at bounding box center [589, 461] width 11 height 11
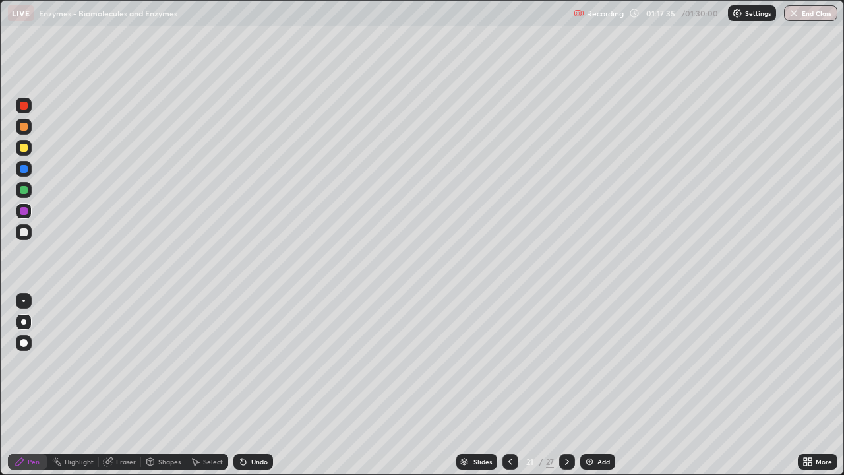
click at [24, 191] on div at bounding box center [24, 190] width 8 height 8
click at [251, 391] on div "Undo" at bounding box center [259, 461] width 16 height 7
click at [253, 391] on div "Undo" at bounding box center [254, 462] width 40 height 16
click at [24, 301] on div at bounding box center [23, 300] width 3 height 3
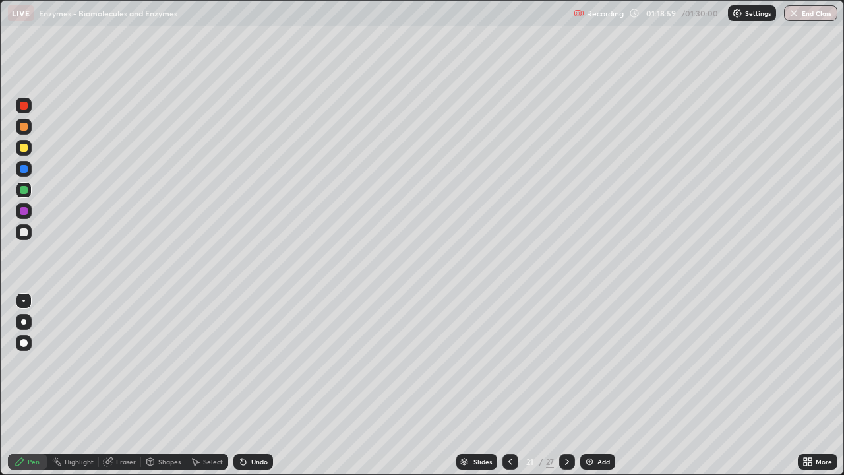
click at [24, 212] on div at bounding box center [24, 211] width 8 height 8
click at [508, 391] on icon at bounding box center [510, 461] width 11 height 11
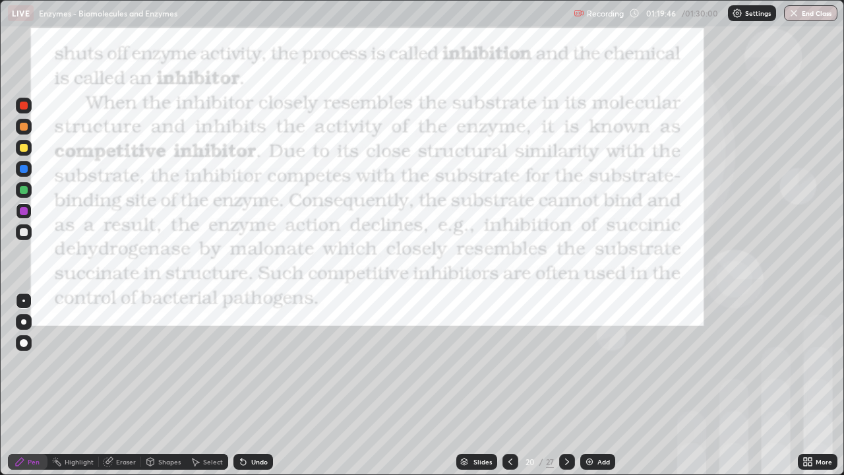
click at [509, 391] on icon at bounding box center [510, 461] width 11 height 11
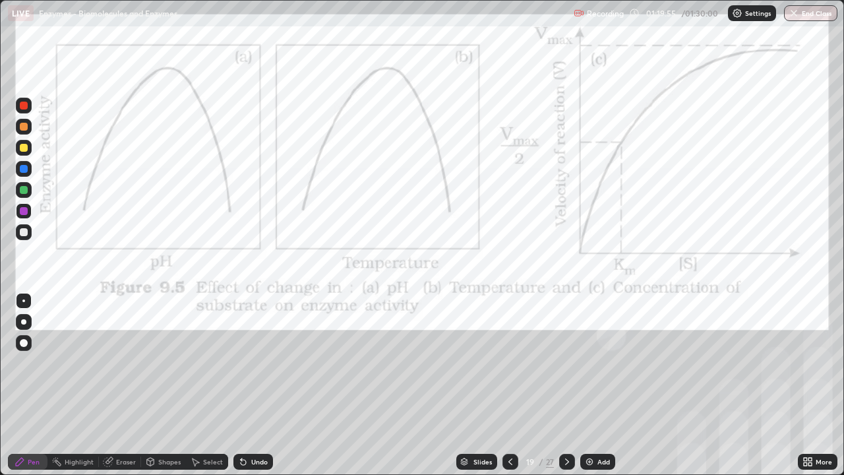
click at [563, 391] on div at bounding box center [567, 462] width 16 height 26
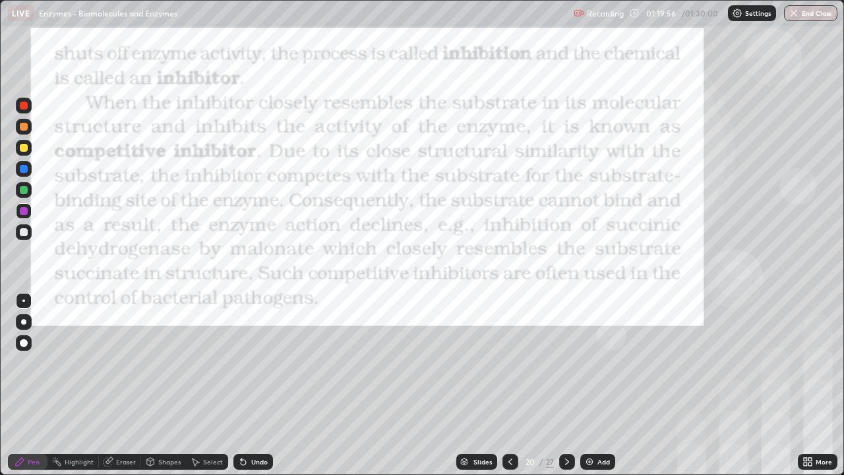
click at [566, 391] on icon at bounding box center [567, 461] width 11 height 11
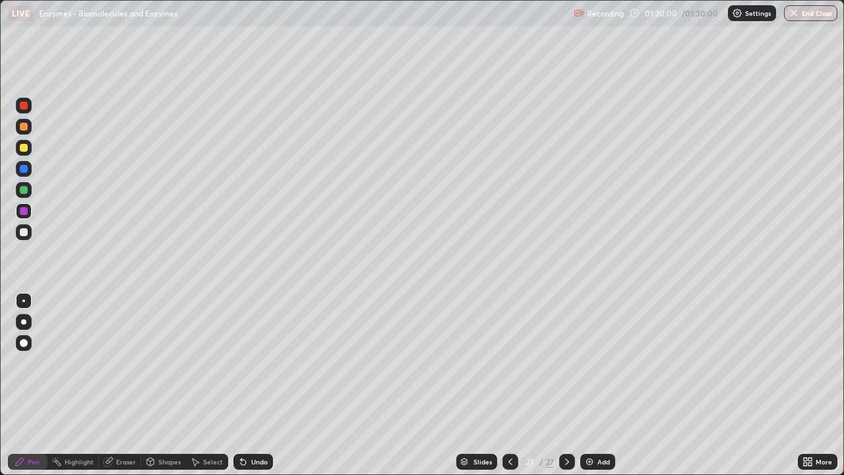
click at [25, 234] on div at bounding box center [24, 232] width 8 height 8
click at [249, 391] on div "Undo" at bounding box center [254, 462] width 40 height 16
click at [251, 391] on div "Undo" at bounding box center [259, 461] width 16 height 7
click at [22, 213] on div at bounding box center [24, 211] width 8 height 8
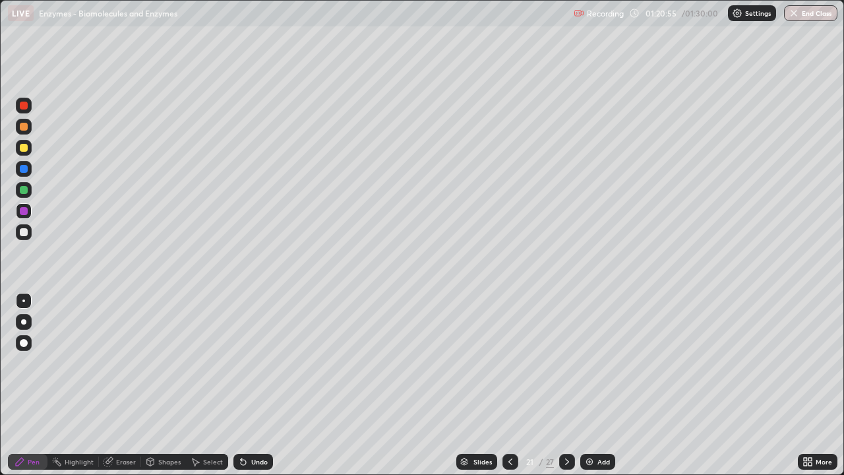
click at [251, 391] on div "Undo" at bounding box center [259, 461] width 16 height 7
click at [509, 391] on icon at bounding box center [510, 461] width 11 height 11
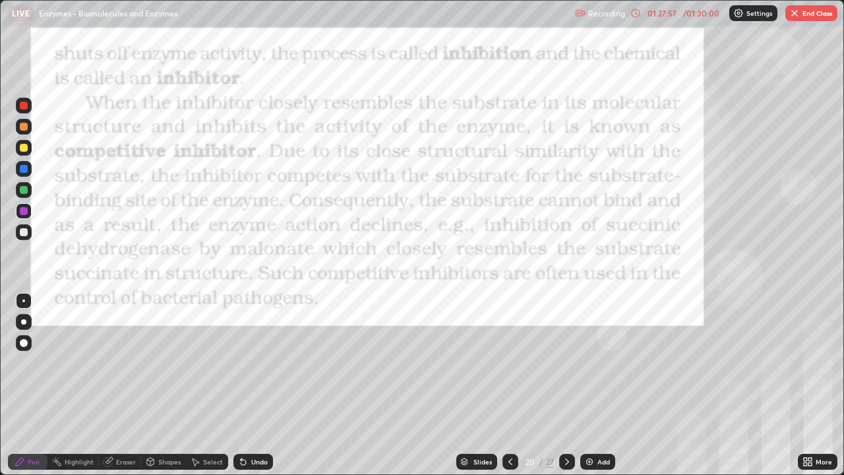
click at [562, 391] on div at bounding box center [567, 462] width 16 height 16
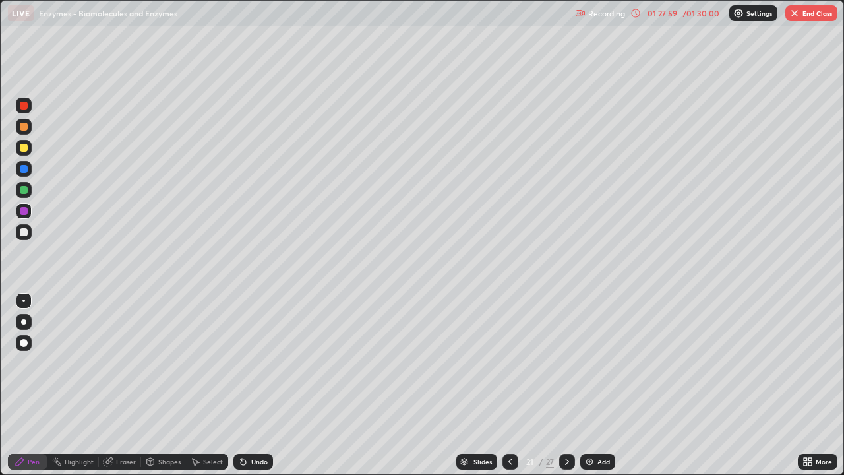
click at [566, 391] on div at bounding box center [567, 462] width 16 height 16
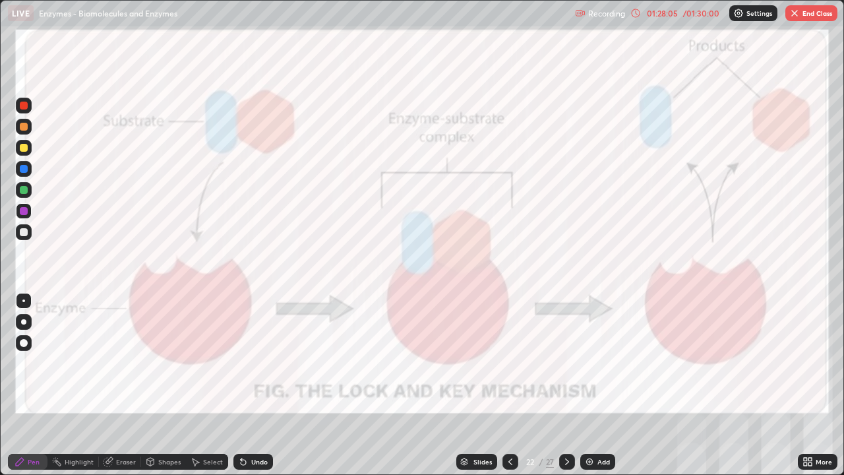
click at [563, 391] on div at bounding box center [567, 462] width 16 height 16
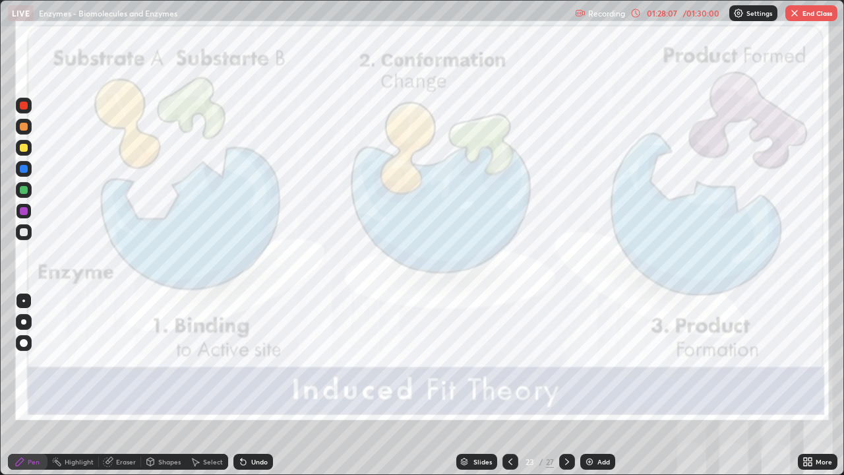
click at [564, 391] on icon at bounding box center [567, 461] width 11 height 11
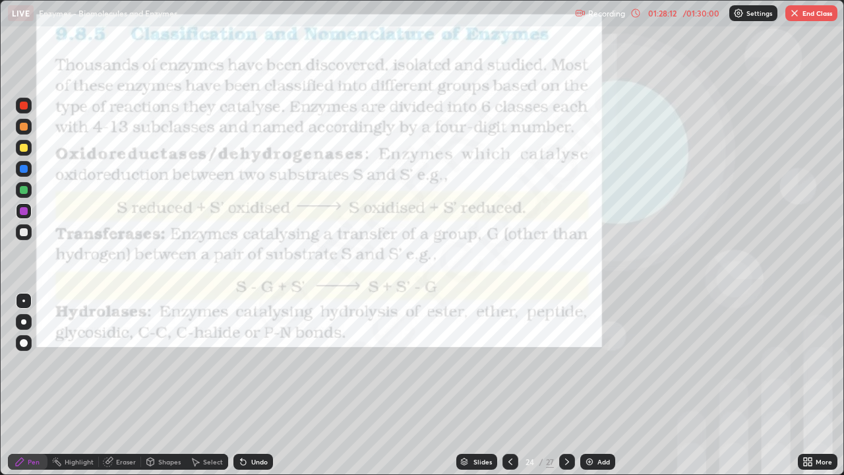
click at [560, 391] on div at bounding box center [567, 462] width 16 height 16
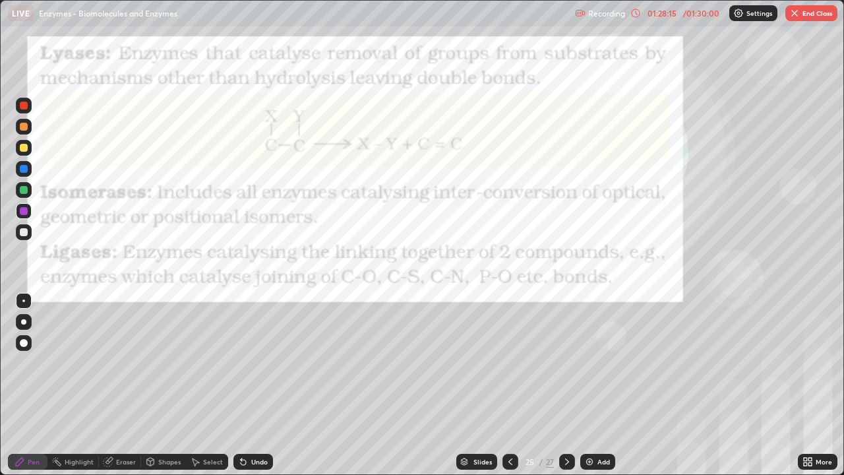
click at [566, 391] on icon at bounding box center [567, 461] width 11 height 11
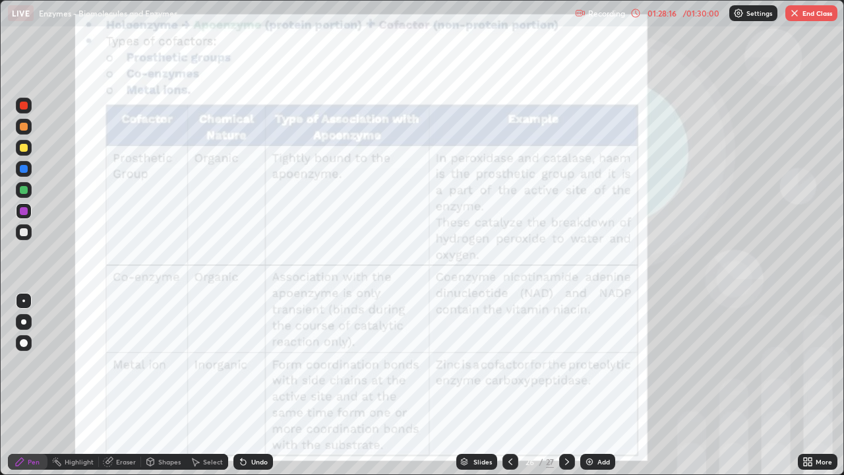
click at [562, 391] on div at bounding box center [567, 462] width 16 height 16
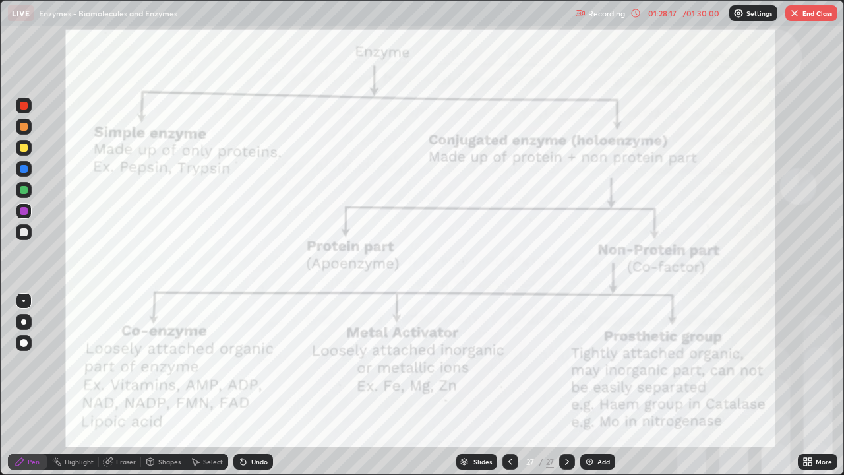
click at [509, 391] on icon at bounding box center [510, 461] width 11 height 11
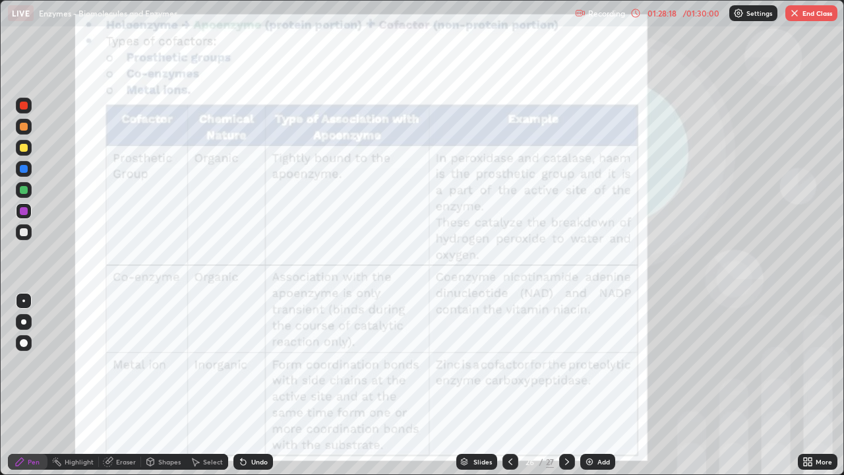
click at [509, 391] on icon at bounding box center [510, 461] width 11 height 11
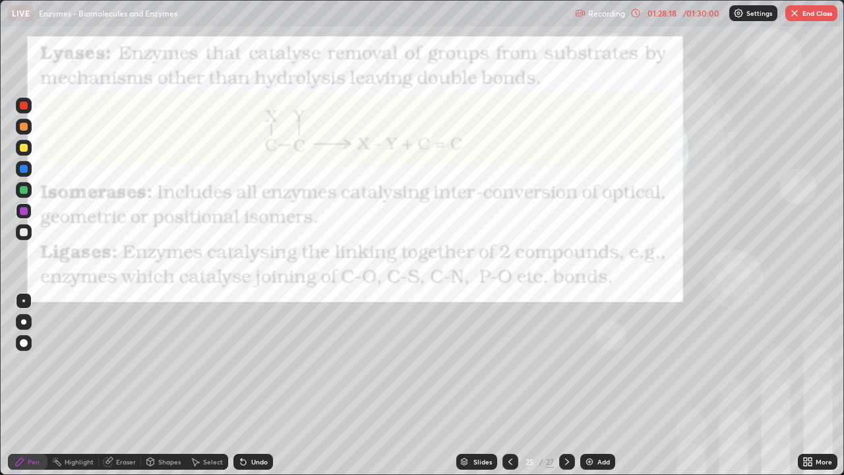
click at [509, 391] on icon at bounding box center [510, 461] width 11 height 11
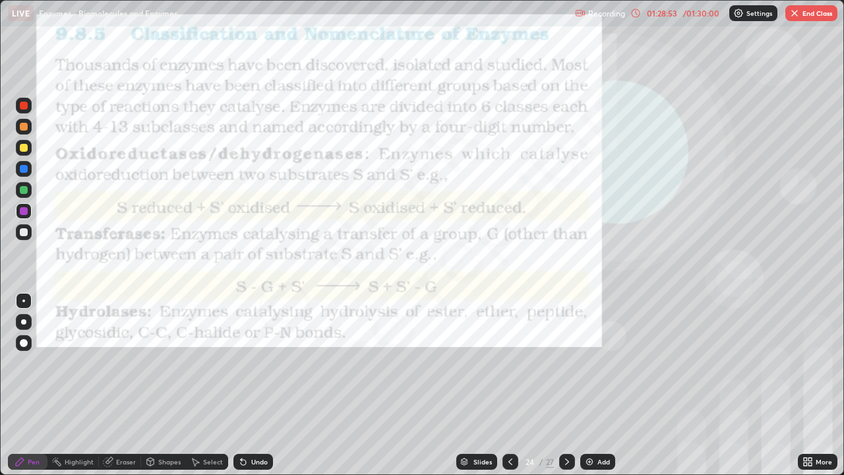
click at [565, 391] on icon at bounding box center [567, 461] width 11 height 11
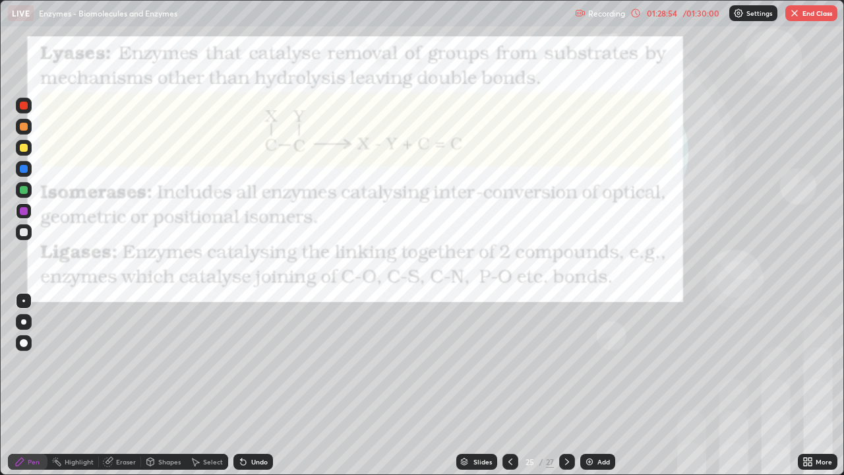
click at [566, 391] on icon at bounding box center [567, 461] width 11 height 11
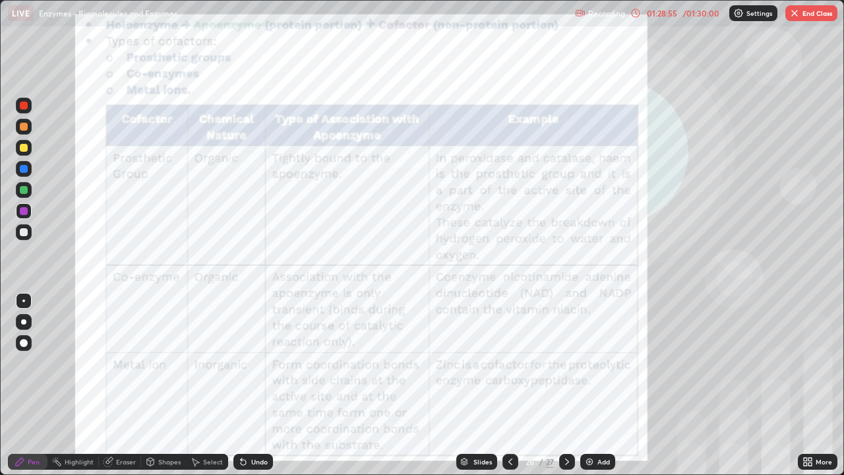
click at [566, 391] on icon at bounding box center [567, 461] width 11 height 11
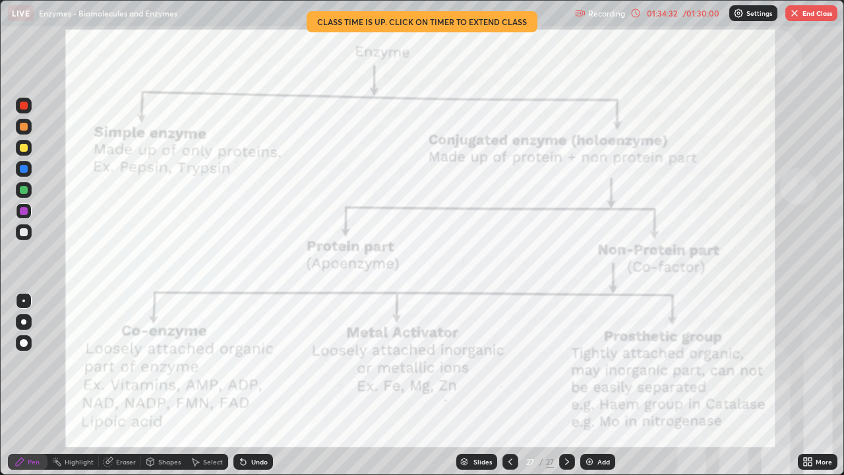
click at [809, 18] on button "End Class" at bounding box center [812, 13] width 52 height 16
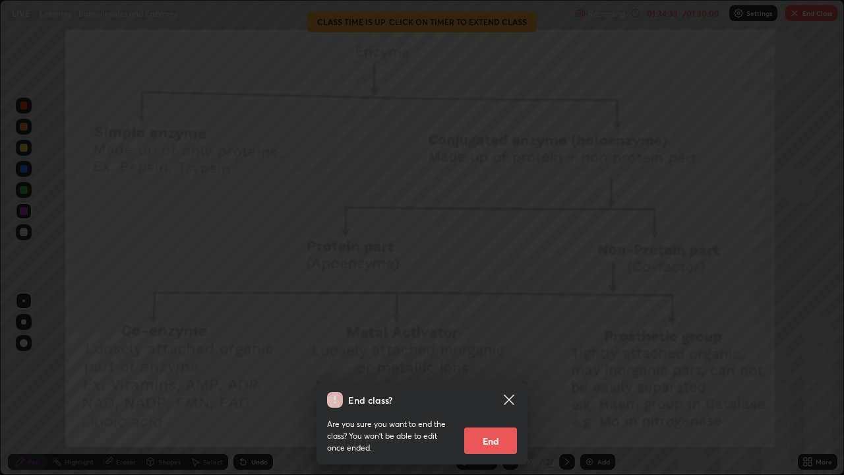
click at [499, 391] on button "End" at bounding box center [490, 440] width 53 height 26
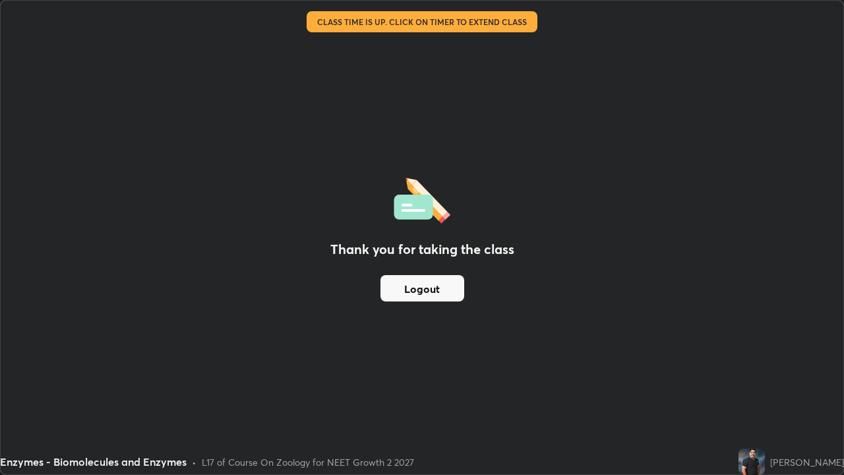
click at [424, 288] on button "Logout" at bounding box center [423, 288] width 84 height 26
